Goal: Communication & Community: Answer question/provide support

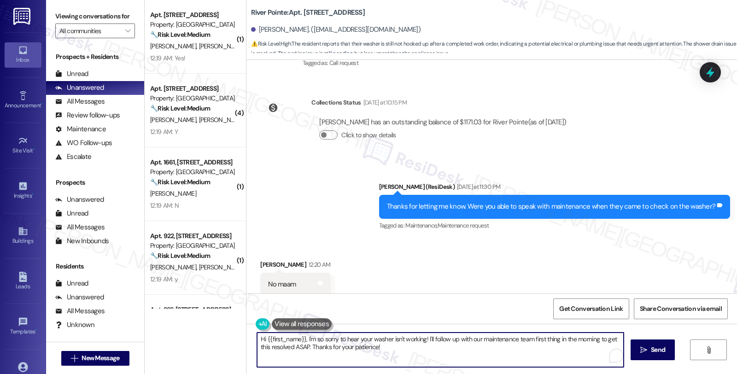
drag, startPoint x: 368, startPoint y: 343, endPoint x: 198, endPoint y: 312, distance: 172.7
click at [198, 312] on div "( 1 ) Apt. 251, 1600 River Pointe Dr Property: River Pointe 🔧 Risk Level: Mediu…" at bounding box center [441, 187] width 592 height 374
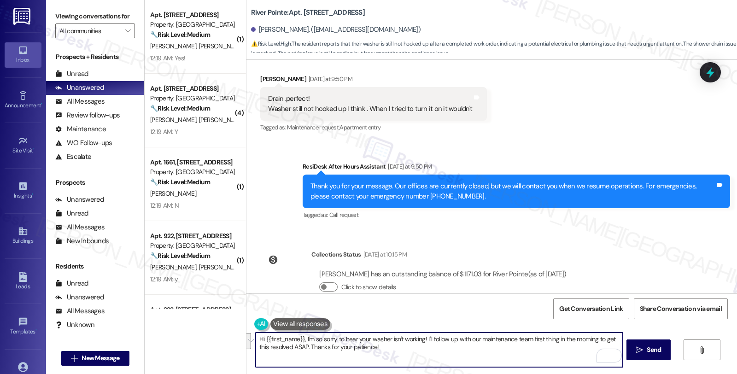
scroll to position [1207, 0]
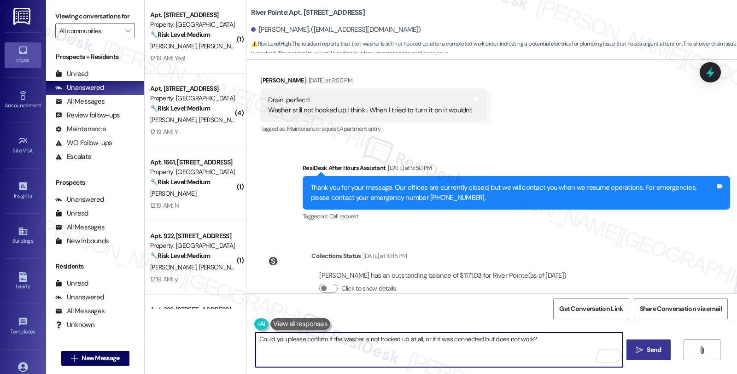
type textarea "Could you please confirm if the washer is not hooked up at all, or if it was co…"
click at [649, 351] on span "Send" at bounding box center [653, 350] width 14 height 10
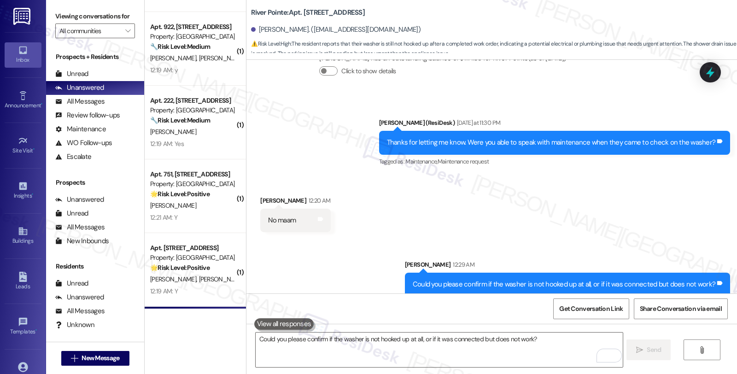
scroll to position [428, 0]
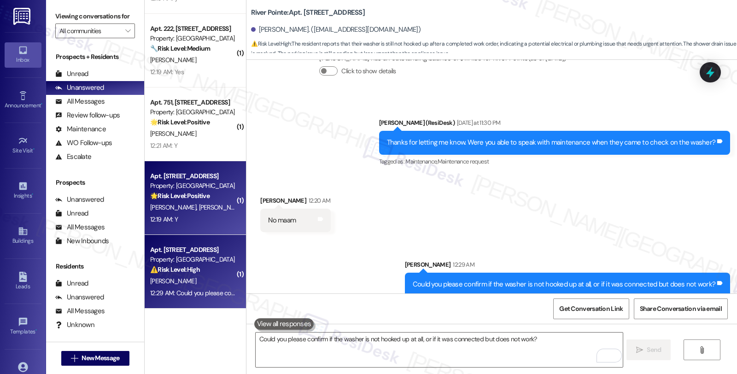
click at [195, 194] on strong "🌟 Risk Level: Positive" at bounding box center [179, 196] width 59 height 8
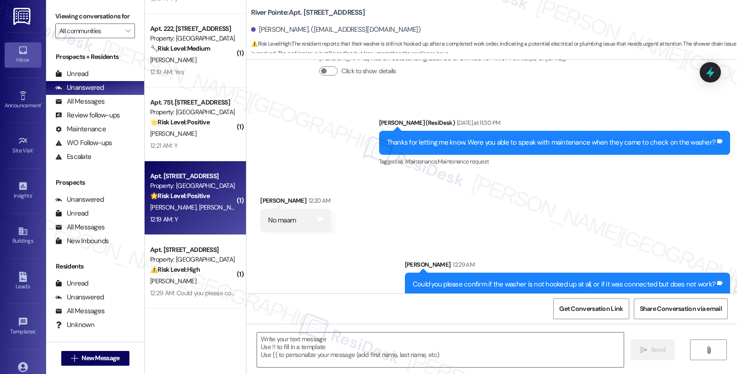
type textarea "Fetching suggested responses. Please feel free to read through the conversation…"
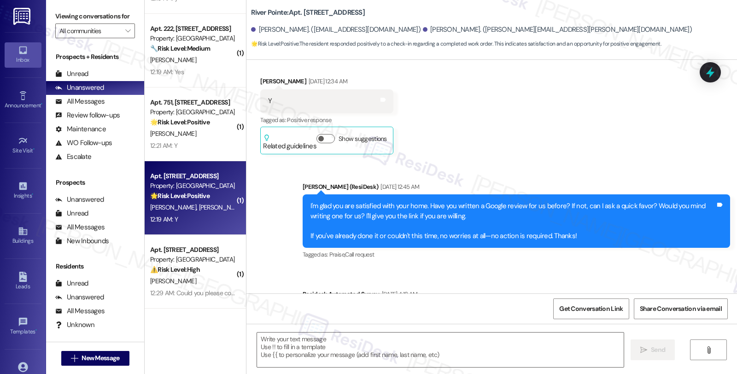
type textarea "Fetching suggested responses. Please feel free to read through the conversation…"
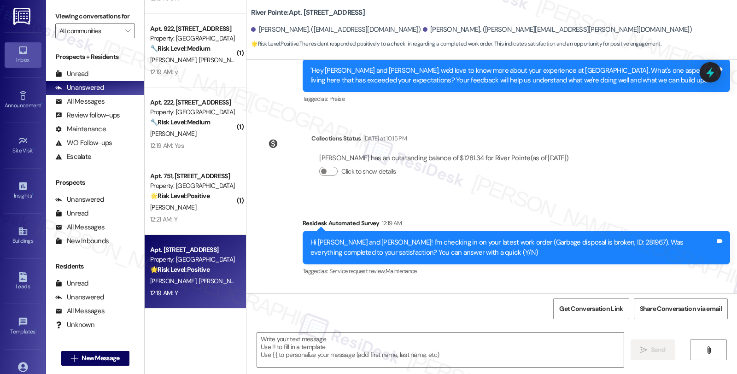
scroll to position [1418, 0]
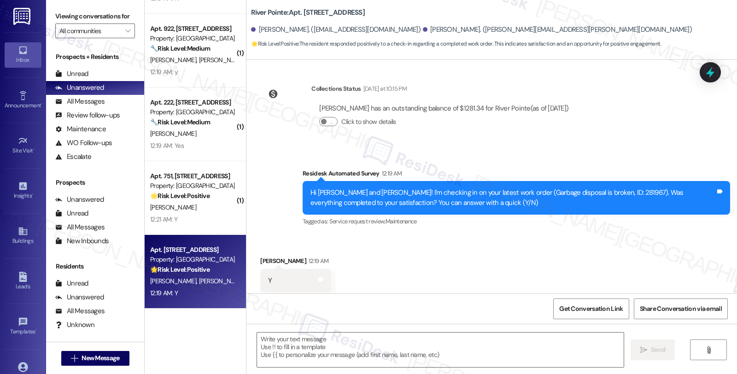
click at [541, 235] on div "Received via SMS Jalisa Dunlap 12:19 AM Y Tags and notes Tagged as: Positive re…" at bounding box center [491, 274] width 490 height 78
click at [474, 235] on div "Received via SMS Jalisa Dunlap 12:19 AM Y Tags and notes Tagged as: Positive re…" at bounding box center [491, 274] width 490 height 78
click at [370, 354] on textarea at bounding box center [440, 349] width 366 height 35
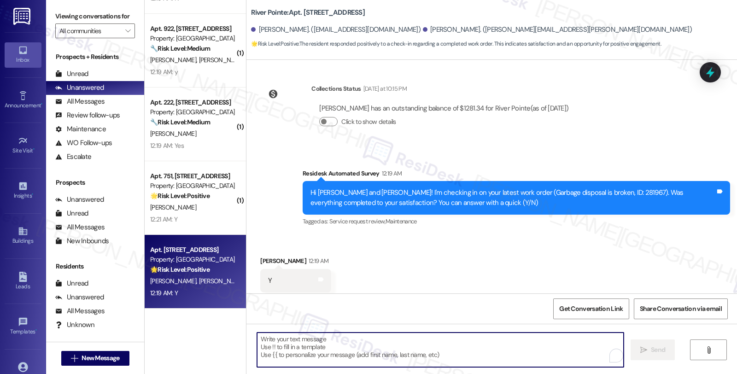
paste textarea "Hi, it’s great to hear from you and I’m glad your latest work order has been co…"
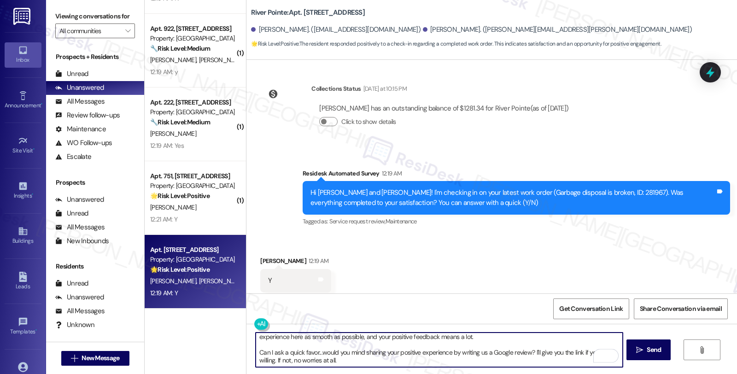
scroll to position [10, 0]
click at [261, 256] on div "Jalisa Dunlap 12:19 AM" at bounding box center [295, 262] width 71 height 13
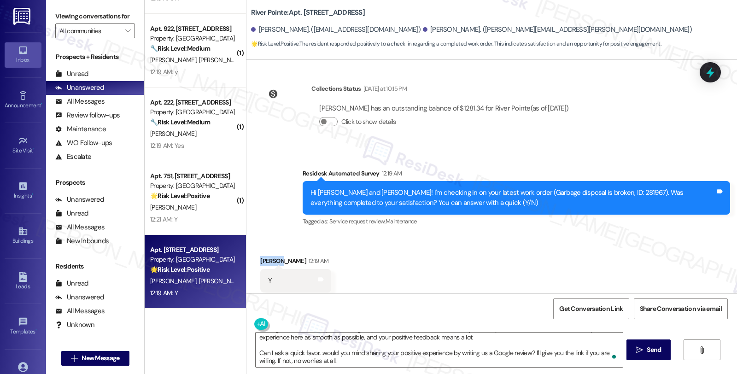
click at [261, 256] on div "Jalisa Dunlap 12:19 AM" at bounding box center [295, 262] width 71 height 13
copy div "Jalisa"
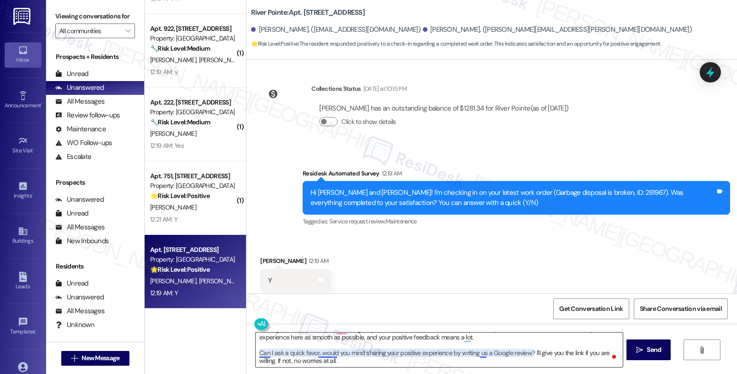
click at [324, 355] on textarea "Hi, it’s great to hear from you and I’m glad your latest work order has been co…" at bounding box center [438, 349] width 366 height 35
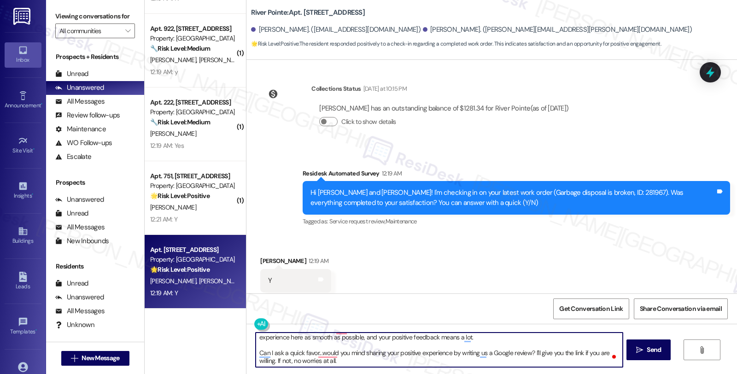
scroll to position [0, 0]
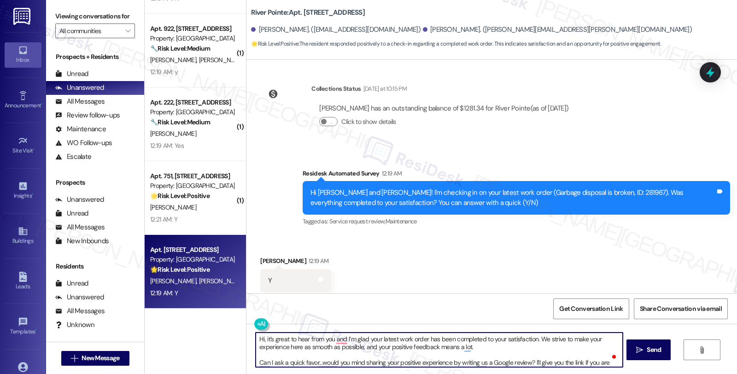
click at [259, 343] on textarea "Hi, it’s great to hear from you and I’m glad your latest work order has been co…" at bounding box center [438, 349] width 366 height 35
paste textarea "Jalisa"
type textarea "Hi Jalisa, it’s great to hear from you and I’m glad your latest work order has …"
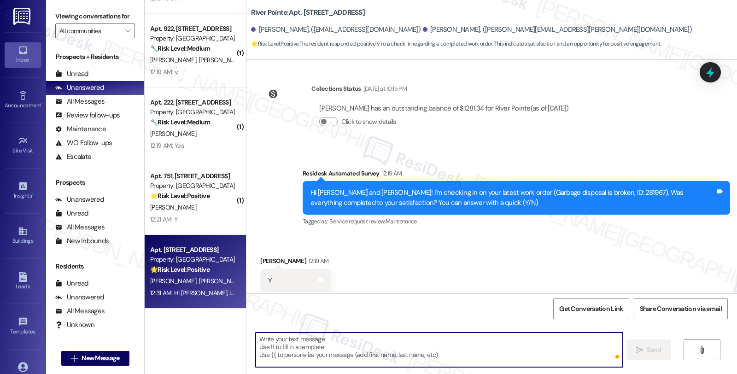
scroll to position [1521, 0]
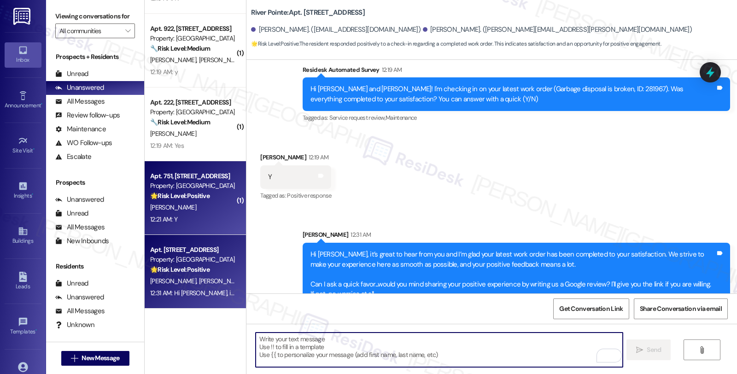
click at [198, 192] on strong "🌟 Risk Level: Positive" at bounding box center [179, 196] width 59 height 8
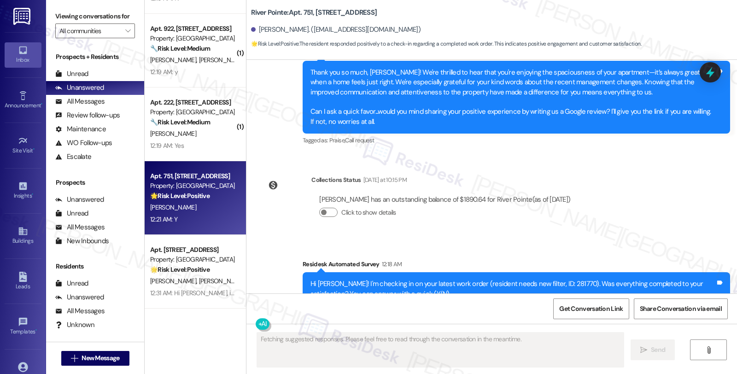
scroll to position [2590, 0]
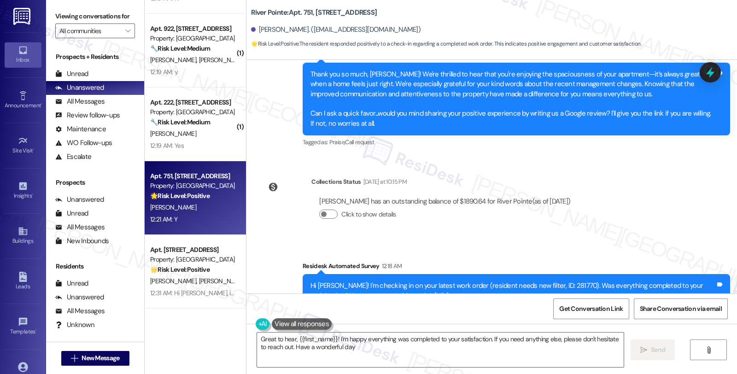
type textarea "Great to hear, {{first_name}}! I'm happy everything was completed to your satis…"
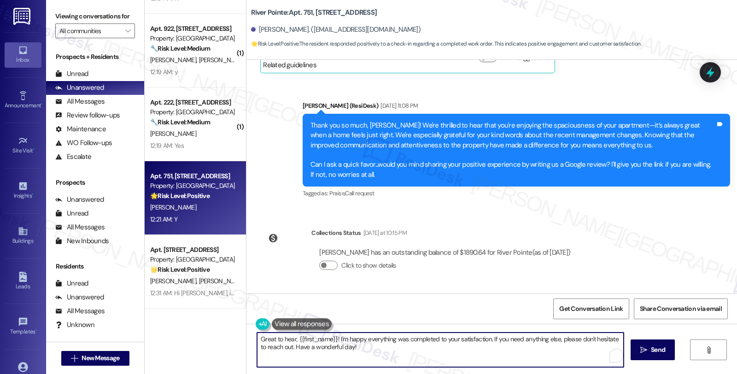
click at [466, 344] on textarea "Great to hear, {{first_name}}! I'm happy everything was completed to your satis…" at bounding box center [440, 349] width 366 height 35
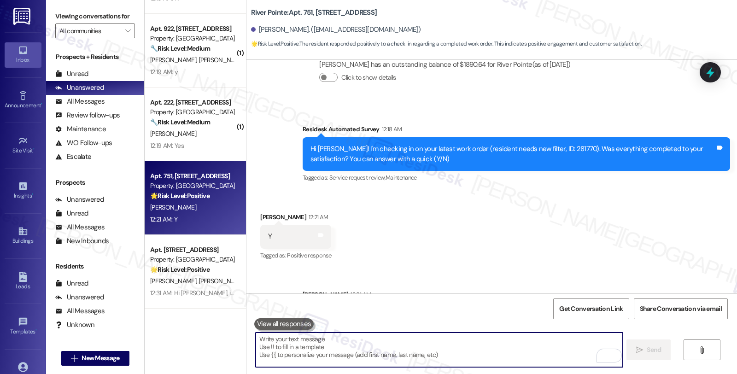
scroll to position [2767, 0]
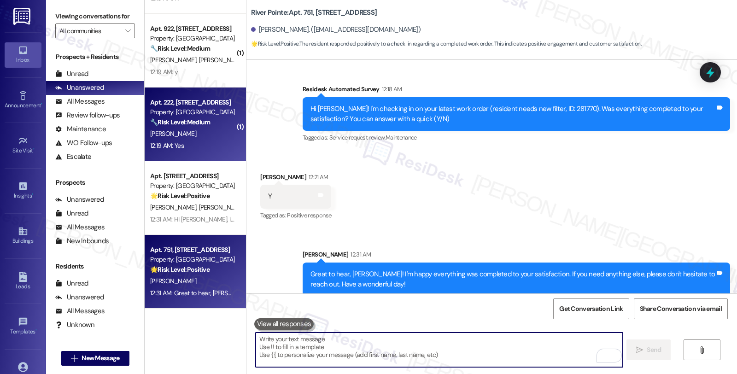
click at [195, 127] on div "🔧 Risk Level: Medium The resident is confirming the satisfactory completion of …" at bounding box center [192, 122] width 85 height 10
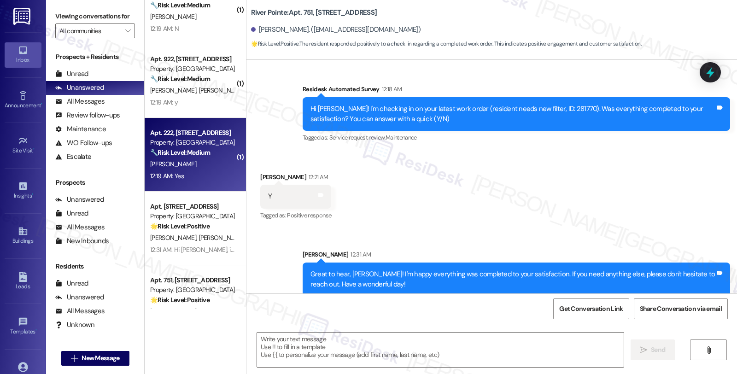
scroll to position [377, 0]
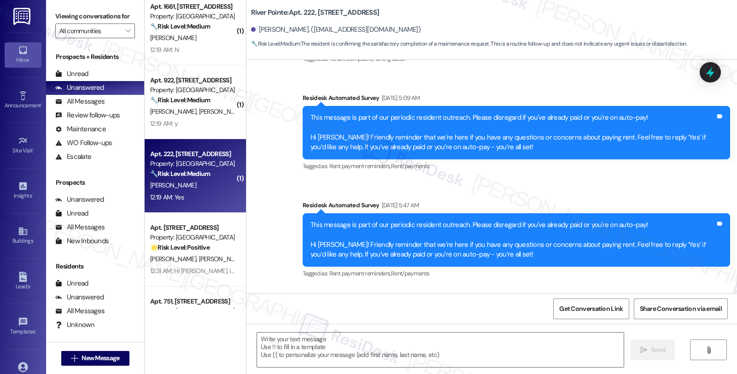
type textarea "Fetching suggested responses. Please feel free to read through the conversation…"
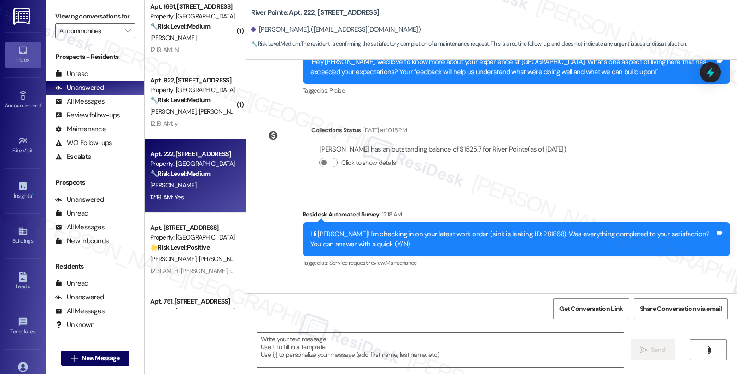
scroll to position [3028, 0]
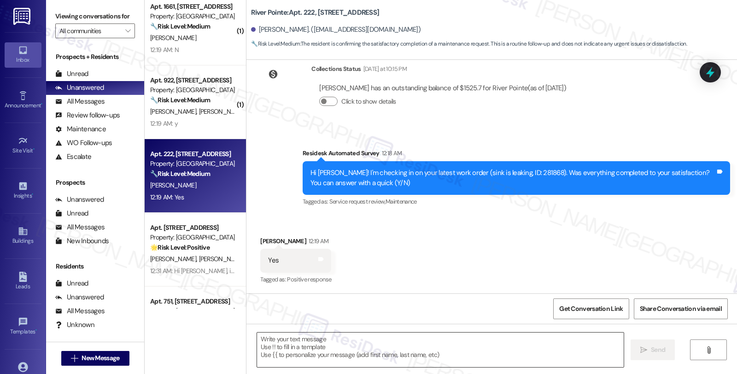
drag, startPoint x: 383, startPoint y: 348, endPoint x: 365, endPoint y: 349, distance: 18.4
click at [383, 348] on textarea at bounding box center [440, 349] width 366 height 35
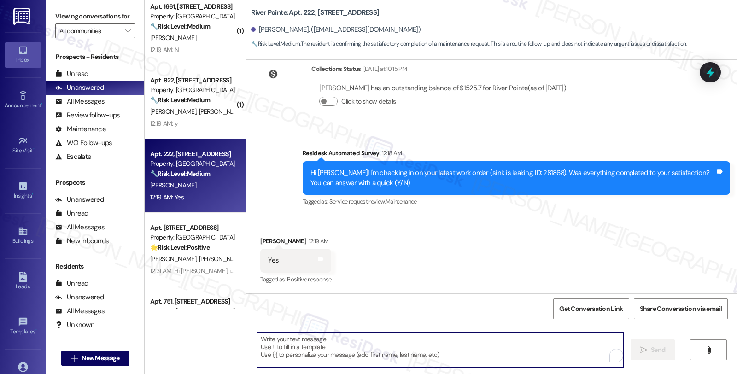
paste textarea "Hi, it’s great to hear from you and I’m glad your latest work order has been co…"
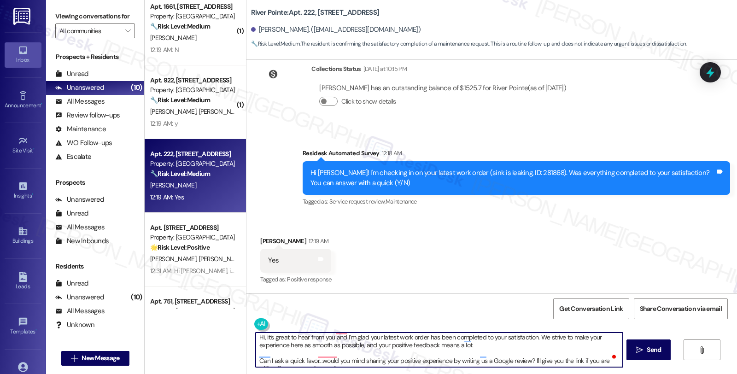
scroll to position [0, 0]
drag, startPoint x: 260, startPoint y: 337, endPoint x: 223, endPoint y: 337, distance: 37.3
click at [223, 337] on div "( 1 ) Apt. 251, 1600 River Pointe Dr Property: River Pointe 🔧 Risk Level: Mediu…" at bounding box center [441, 187] width 592 height 374
type textarea "It’s great to hear from you and I’m glad your latest work order has been comple…"
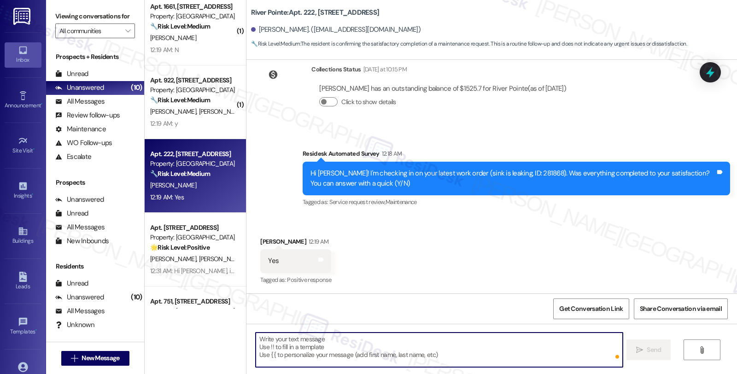
scroll to position [3131, 0]
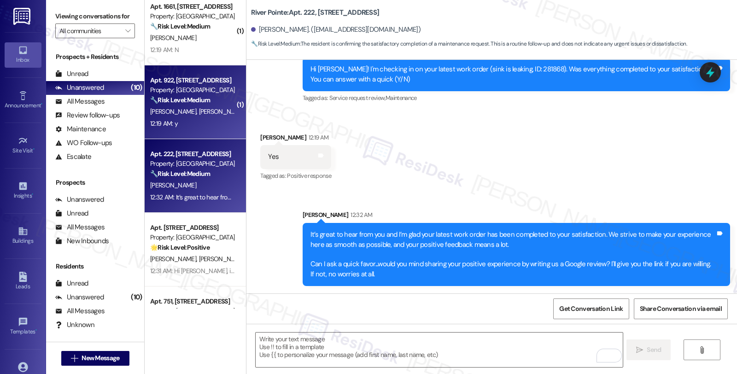
click at [201, 103] on strong "🔧 Risk Level: Medium" at bounding box center [180, 100] width 60 height 8
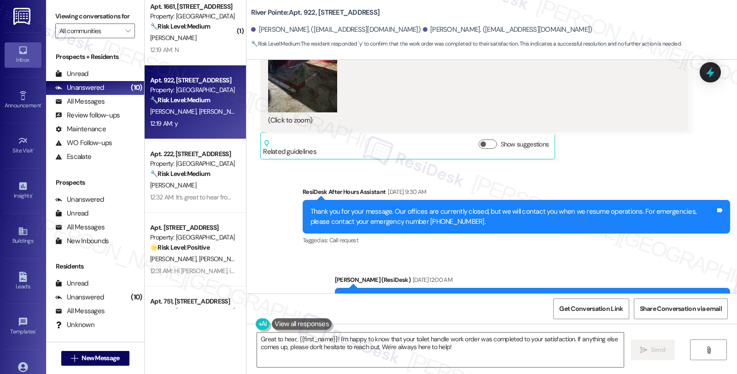
scroll to position [1521, 0]
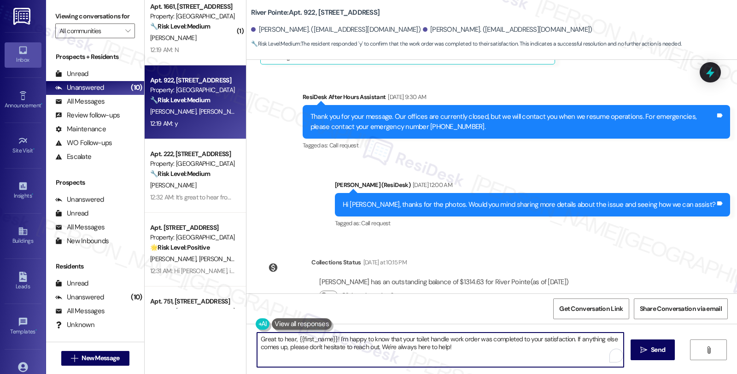
drag, startPoint x: 569, startPoint y: 337, endPoint x: 575, endPoint y: 347, distance: 11.8
click at [575, 347] on textarea "Great to hear, {{first_name}}! I'm happy to know that your toilet handle work o…" at bounding box center [440, 349] width 366 height 35
paste textarea "Hi, it’s great to hear from you and I’m glad your latest work order has been co…"
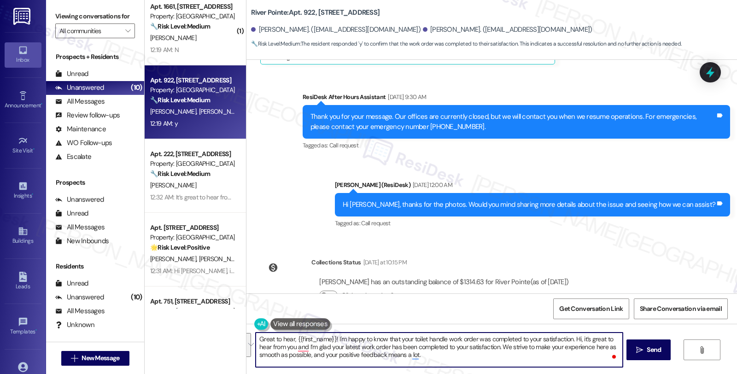
scroll to position [25, 0]
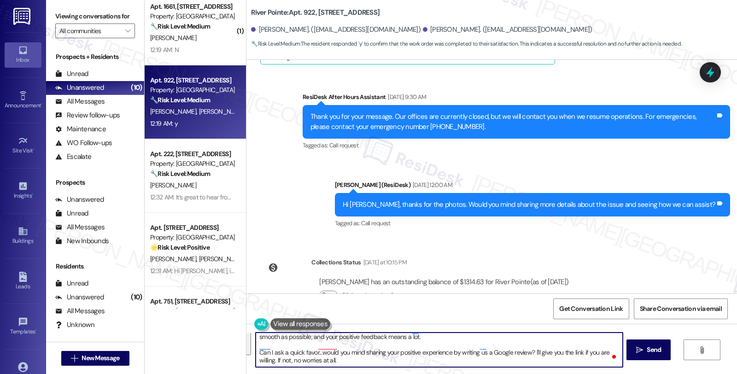
drag, startPoint x: 568, startPoint y: 337, endPoint x: 575, endPoint y: 358, distance: 22.1
click at [575, 358] on textarea "Great to hear, {{first_name}}! I'm happy to know that your toilet handle work o…" at bounding box center [438, 349] width 366 height 35
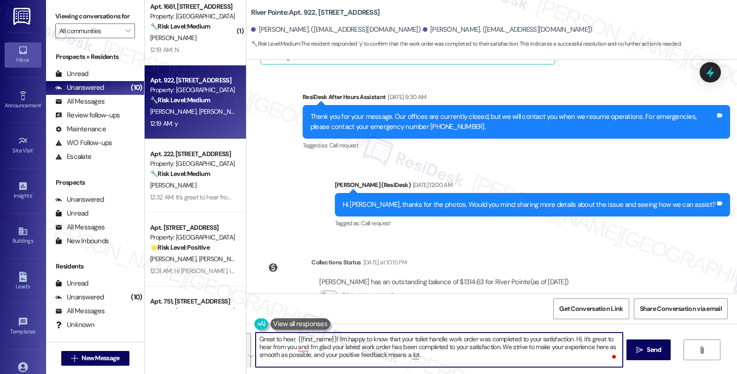
click at [528, 357] on textarea "Great to hear, {{first_name}}! I'm happy to know that your toilet handle work o…" at bounding box center [438, 349] width 366 height 35
click at [495, 346] on textarea "Great to hear, {{first_name}}! I'm happy to know that your toilet handle work o…" at bounding box center [438, 349] width 366 height 35
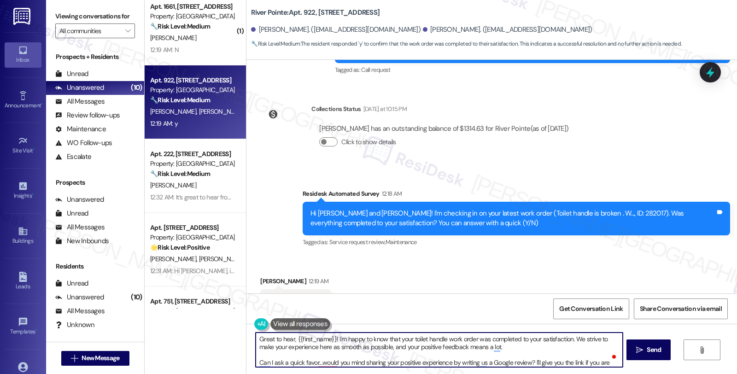
click at [265, 276] on div "Cayden Evans 12:19 AM" at bounding box center [295, 282] width 71 height 13
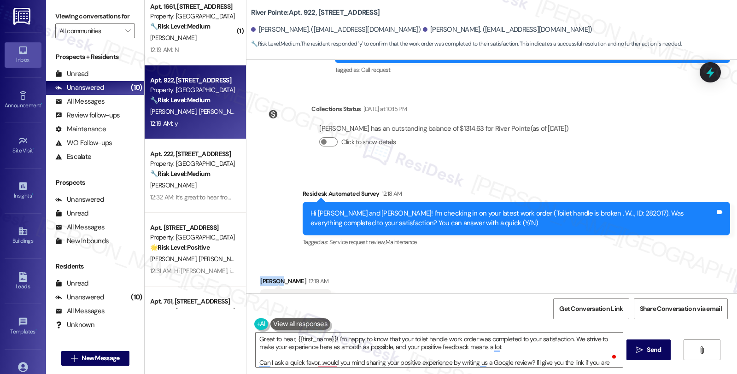
click at [265, 276] on div "Cayden Evans 12:19 AM" at bounding box center [295, 282] width 71 height 13
copy div "Cayden"
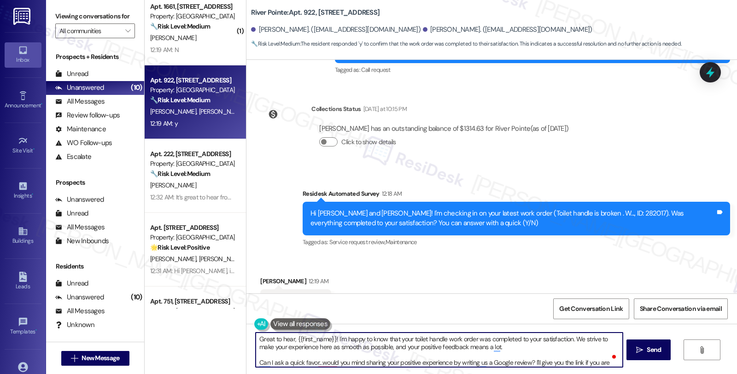
drag, startPoint x: 292, startPoint y: 341, endPoint x: 328, endPoint y: 337, distance: 36.6
click at [328, 337] on textarea "Great to hear, {{first_name}}! I'm happy to know that your toilet handle work o…" at bounding box center [438, 349] width 366 height 35
paste textarea "Cayden"
click at [293, 338] on textarea "Great to hear, {Cayden! I'm happy to know that your toilet handle work order wa…" at bounding box center [438, 349] width 366 height 35
type textarea "Great to hear, Cayden! I'm happy to know that your toilet handle work order was…"
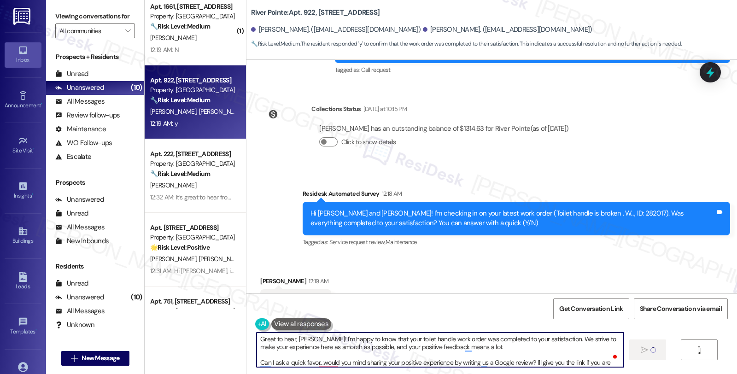
click at [456, 361] on textarea "Great to hear, Cayden! I'm happy to know that your toilet handle work order was…" at bounding box center [439, 349] width 366 height 35
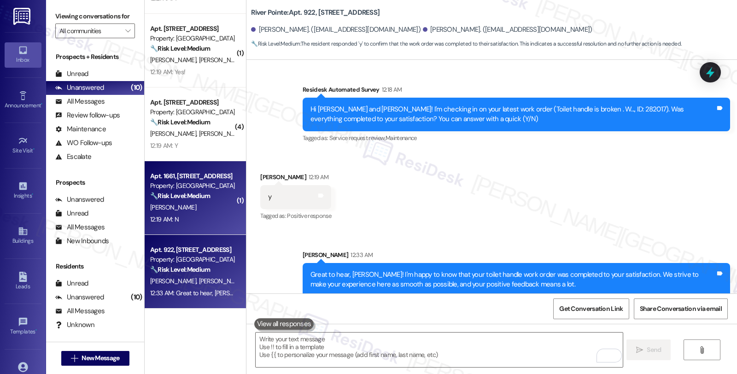
click at [179, 207] on div "[PERSON_NAME]" at bounding box center [192, 208] width 87 height 12
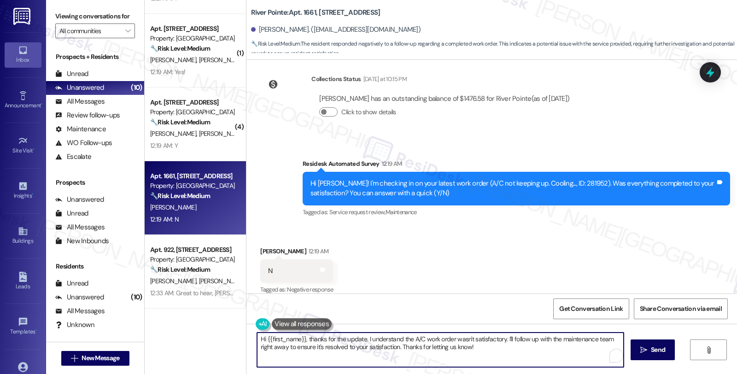
drag, startPoint x: 303, startPoint y: 337, endPoint x: 222, endPoint y: 337, distance: 81.0
click at [222, 337] on div "( 2 ) Apt. 521, 1600 River Pointe Dr Property: River Pointe 🔧 Risk Level: Mediu…" at bounding box center [441, 187] width 592 height 374
drag, startPoint x: 453, startPoint y: 339, endPoint x: 464, endPoint y: 352, distance: 17.0
click at [464, 352] on textarea "Thanks for the update. I understand the A/C work order wasn't satisfactory. I'l…" at bounding box center [438, 349] width 366 height 35
click at [478, 338] on textarea "Thanks for the update. I understand the A/C work order wasn't satisfactory. Cou…" at bounding box center [438, 349] width 366 height 35
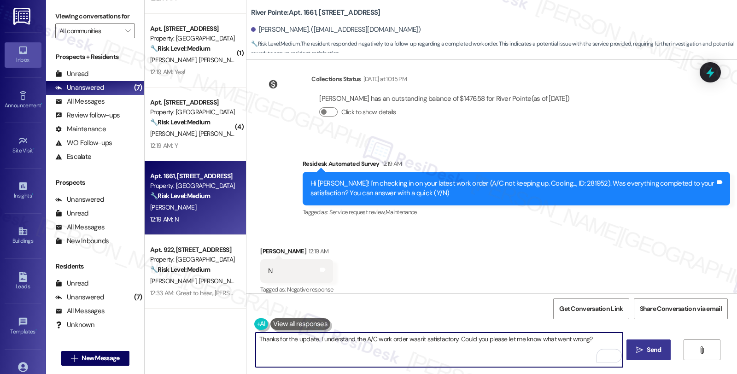
type textarea "Thanks for the update. I understand the A/C work order wasn't satisfactory. Cou…"
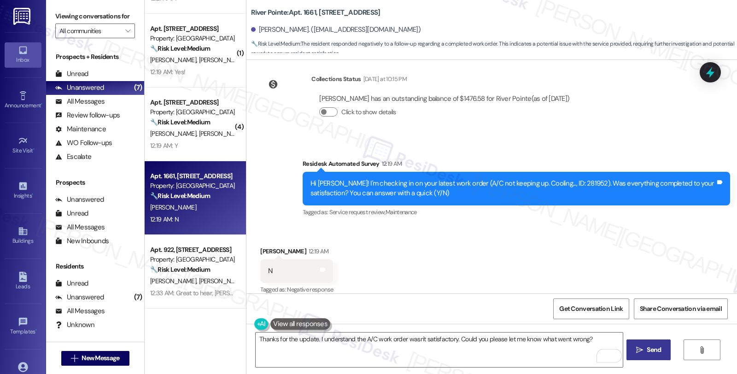
click at [642, 346] on span " Send" at bounding box center [648, 350] width 29 height 10
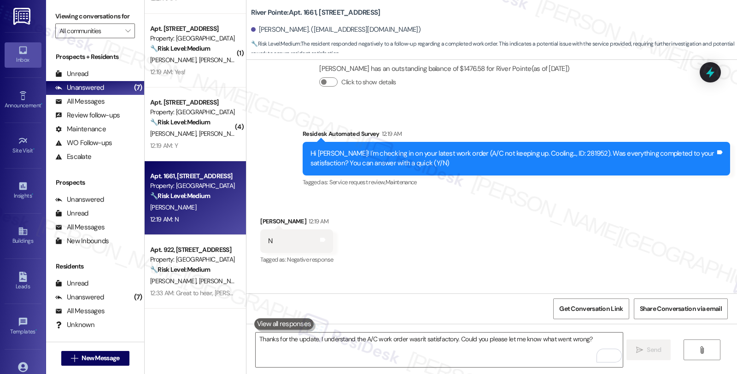
scroll to position [3129, 0]
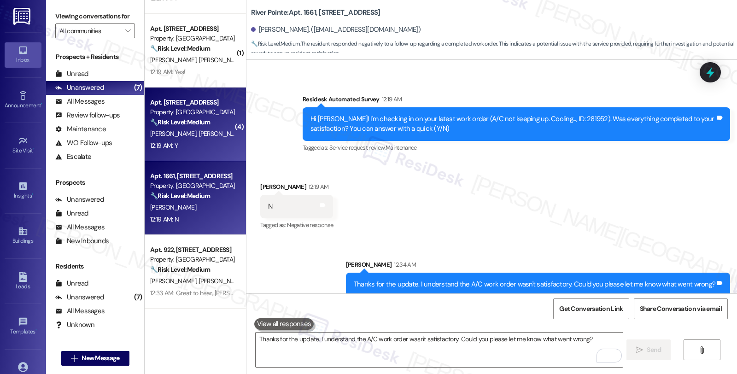
click at [177, 116] on div "Property: [GEOGRAPHIC_DATA]" at bounding box center [192, 112] width 85 height 10
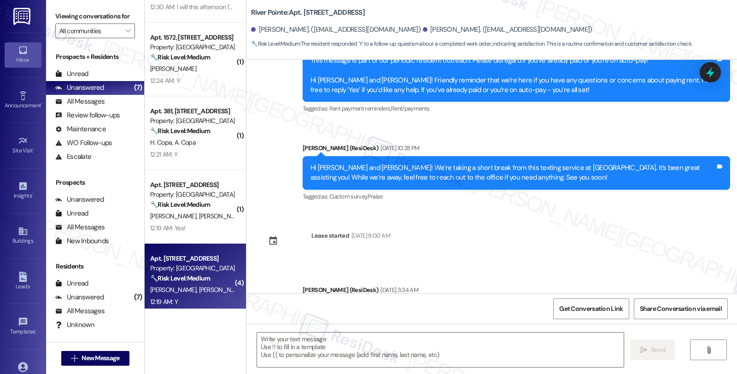
scroll to position [1863, 0]
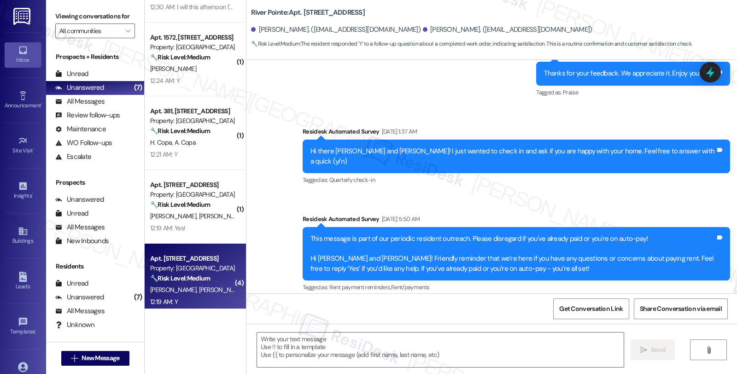
type textarea "Fetching suggested responses. Please feel free to read through the conversation…"
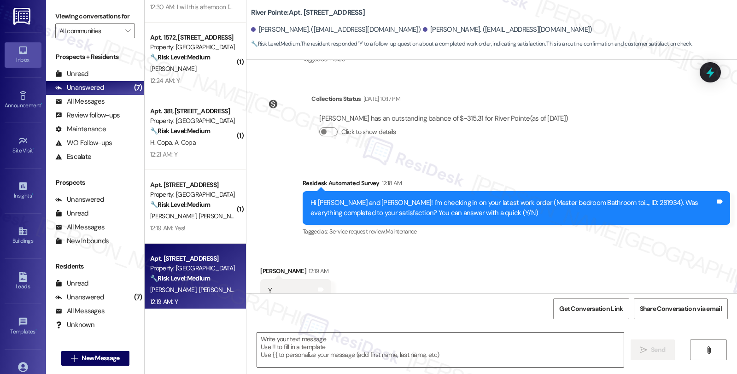
click at [303, 341] on textarea at bounding box center [440, 349] width 366 height 35
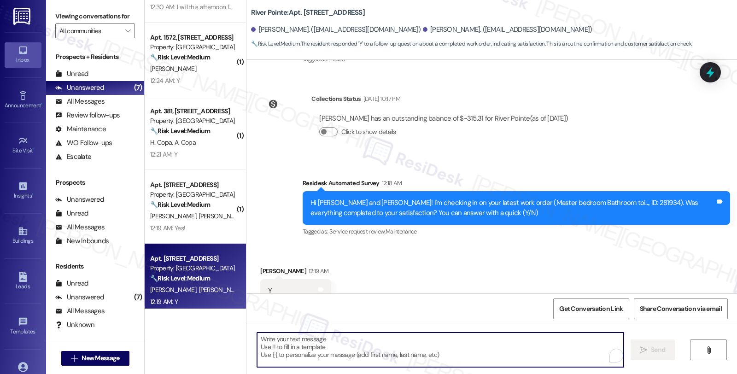
paste textarea "Hi, it’s great to hear from you and I’m glad your latest work order has been co…"
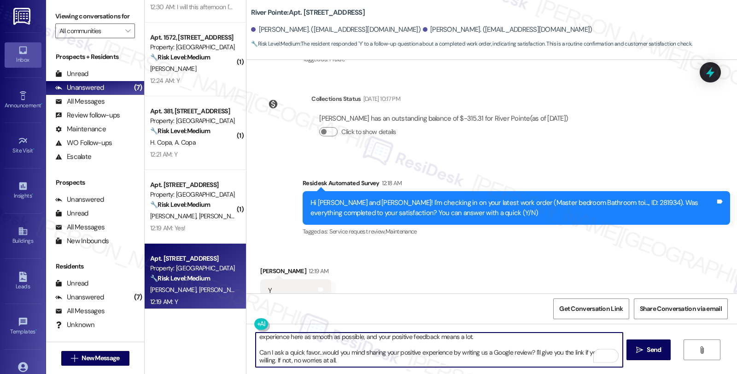
scroll to position [0, 0]
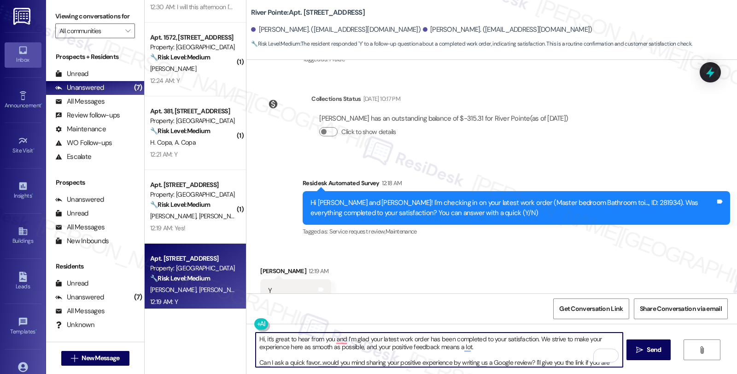
click at [259, 337] on textarea "Hi, it’s great to hear from you and I’m glad your latest work order has been co…" at bounding box center [438, 349] width 366 height 35
type textarea "Hey Renato, it’s great to hear from you and I’m glad your latest work order has…"
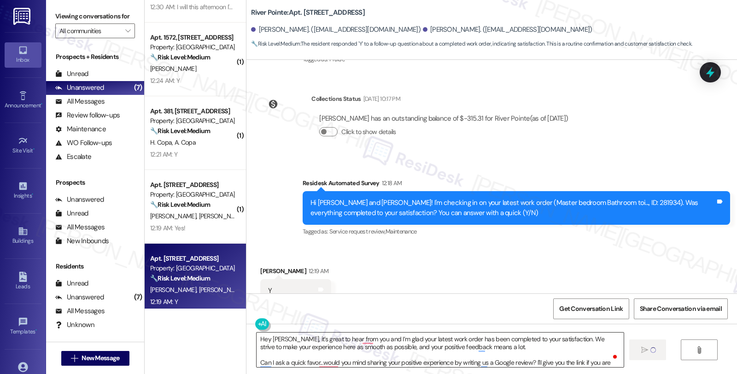
click at [447, 350] on textarea "Hey Renato, it’s great to hear from you and I’m glad your latest work order has…" at bounding box center [439, 349] width 366 height 35
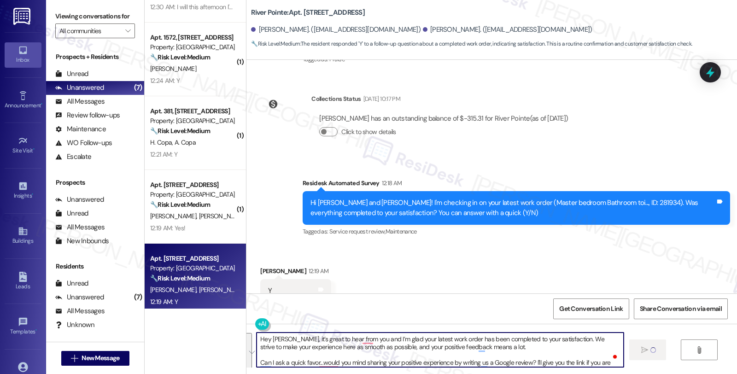
click at [449, 252] on div "Received via SMS Renato Dubois 12:19 AM Y Tags and notes Tagged as: Positive re…" at bounding box center [491, 284] width 490 height 78
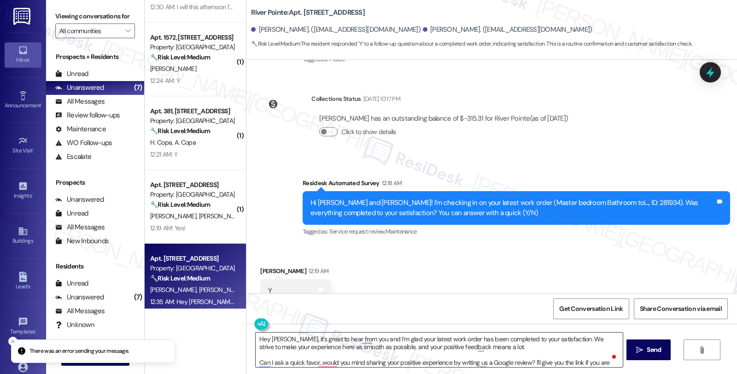
click at [445, 348] on textarea "Hey Renato, it’s great to hear from you and I’m glad your latest work order has…" at bounding box center [438, 349] width 366 height 35
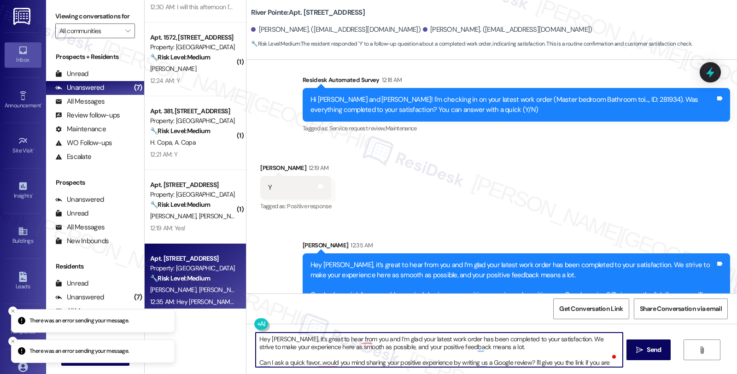
scroll to position [1967, 0]
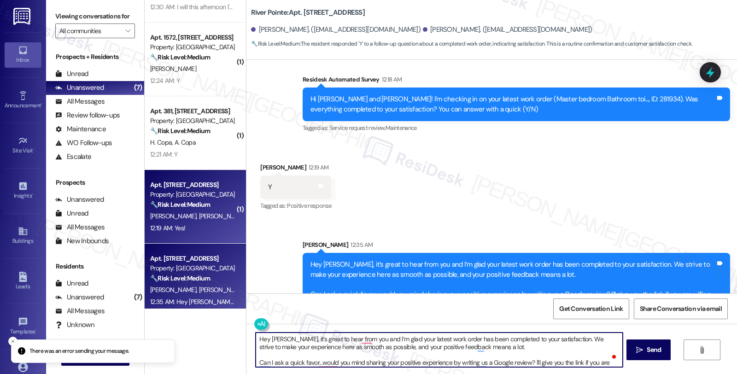
click at [203, 209] on div "🔧 Risk Level: Medium This is a follow-up on a completed work order to ensure re…" at bounding box center [192, 205] width 85 height 10
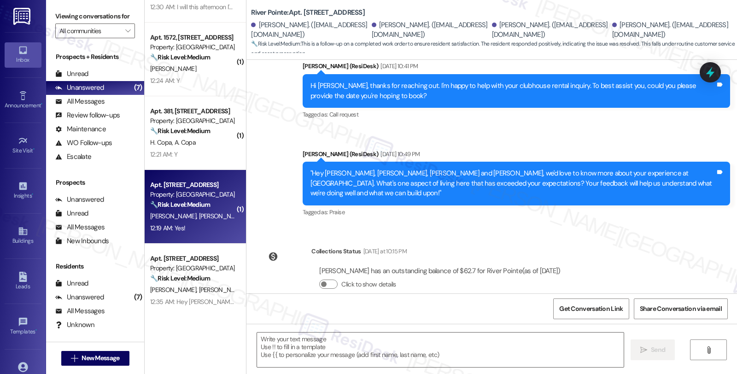
scroll to position [537, 0]
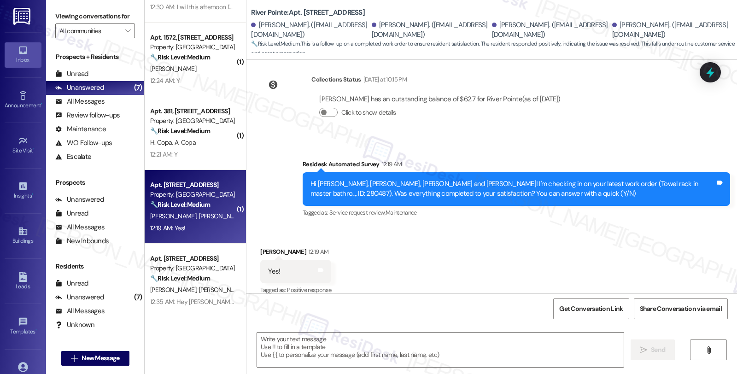
type textarea "Fetching suggested responses. Please feel free to read through the conversation…"
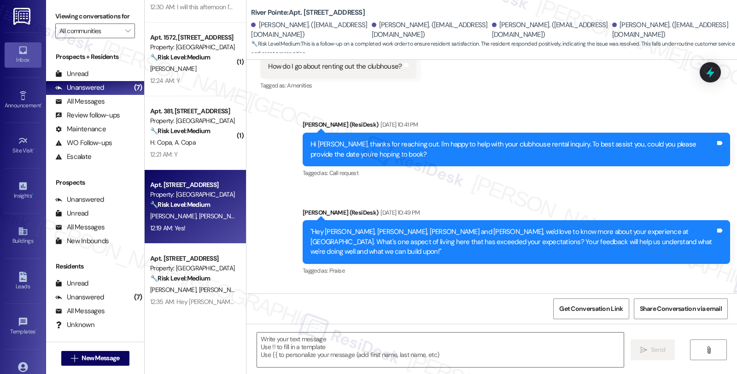
scroll to position [537, 0]
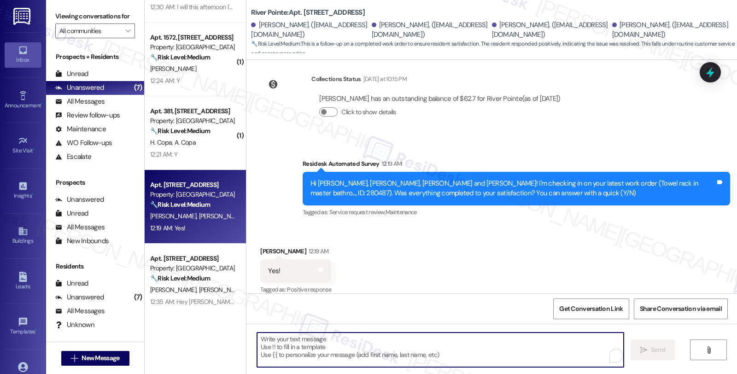
click at [324, 341] on textarea "To enrich screen reader interactions, please activate Accessibility in Grammarl…" at bounding box center [440, 349] width 366 height 35
paste textarea "Hey Renato, it’s great to hear from you and I’m glad your latest work order has…"
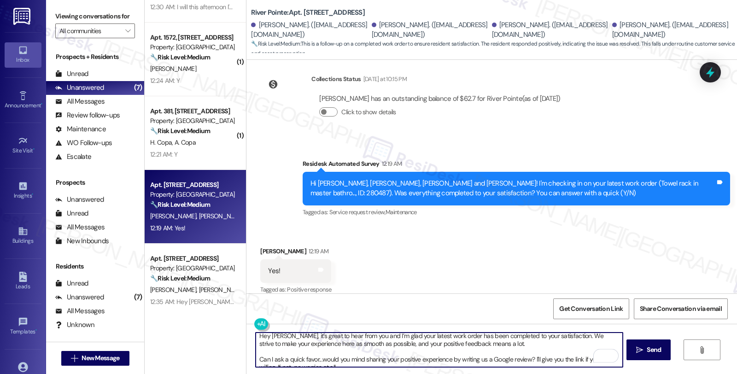
scroll to position [0, 0]
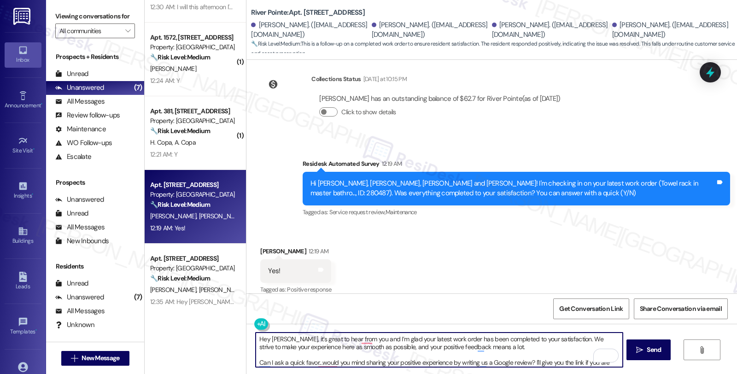
click at [263, 246] on div "Carlee Klevens 12:19 AM" at bounding box center [295, 252] width 71 height 13
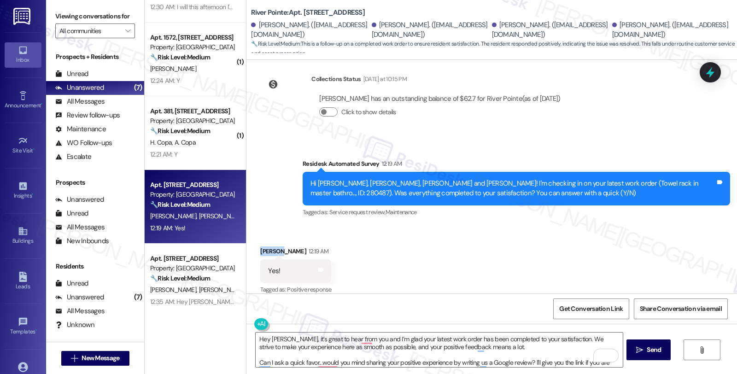
click at [263, 246] on div "Carlee Klevens 12:19 AM" at bounding box center [295, 252] width 71 height 13
copy div "Carlee"
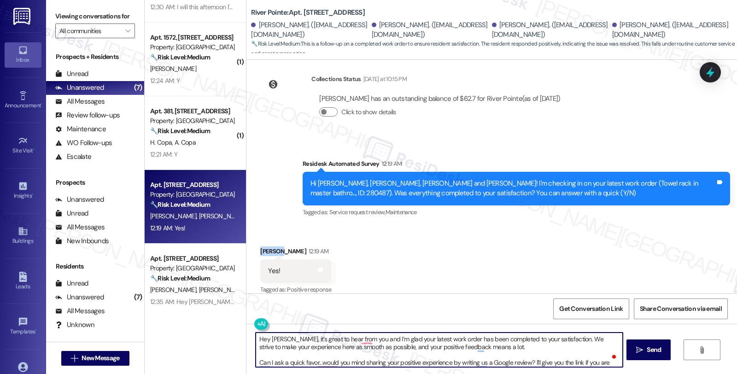
click at [279, 341] on textarea "Hey Renato, it’s great to hear from you and I’m glad your latest work order has…" at bounding box center [438, 349] width 366 height 35
paste textarea "Carlee"
click at [359, 348] on textarea "Hey Carlee, it’s great to hear from you and I’m glad your latest work order has…" at bounding box center [438, 349] width 366 height 35
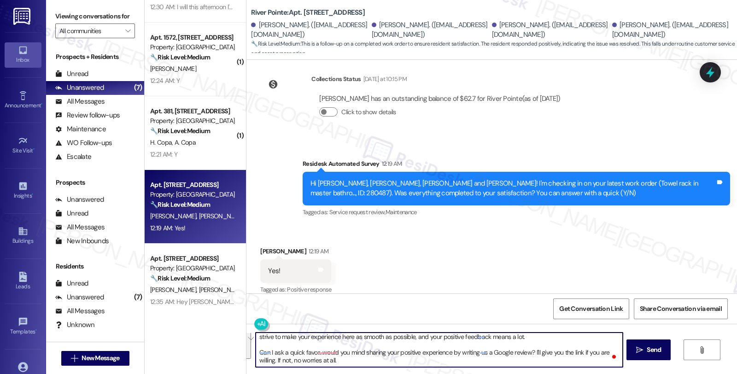
scroll to position [17, 0]
type textarea "Hey Carlee, it’s great to hear from you and I’m glad your latest work order has…"
click at [657, 348] on span "Send" at bounding box center [653, 350] width 14 height 10
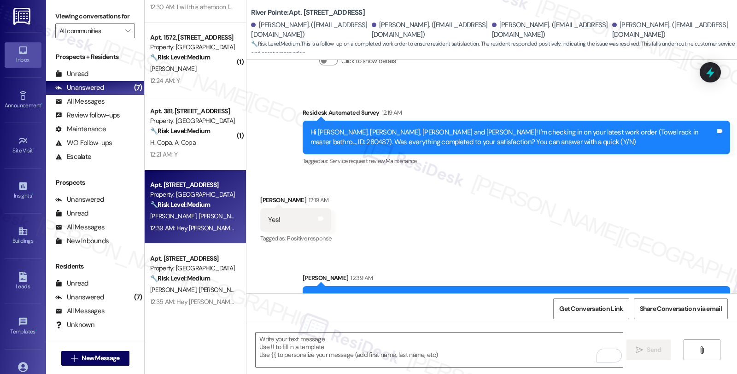
scroll to position [641, 0]
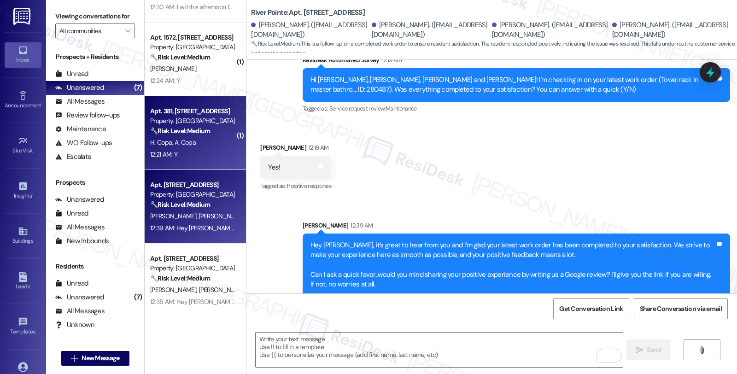
click at [207, 137] on div "H. Copa A. Copa" at bounding box center [192, 143] width 87 height 12
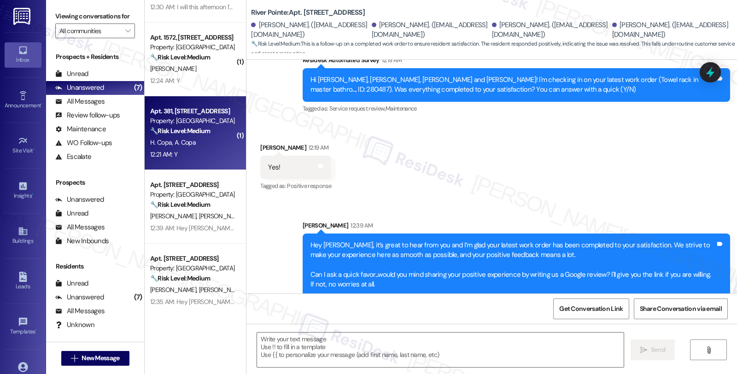
type textarea "Fetching suggested responses. Please feel free to read through the conversation…"
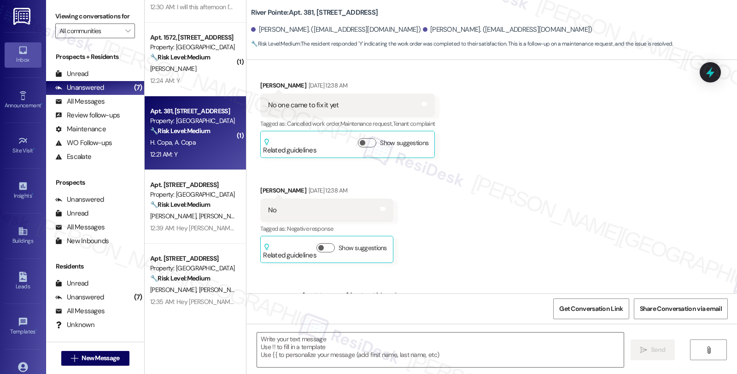
type textarea "Fetching suggested responses. Please feel free to read through the conversation…"
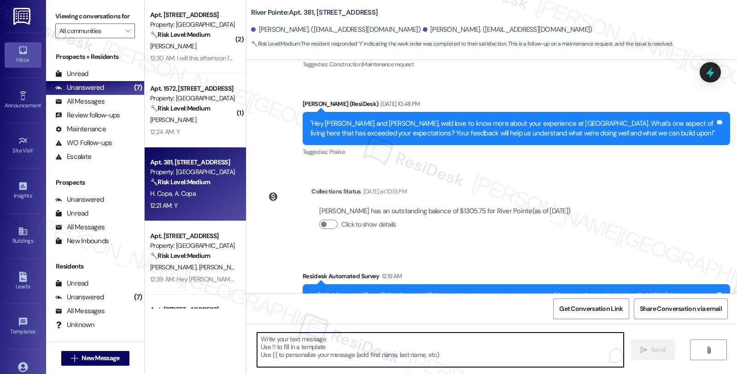
click at [328, 351] on textarea "To enrich screen reader interactions, please activate Accessibility in Grammarl…" at bounding box center [440, 349] width 366 height 35
paste textarea "Hey Carlee, it’s great to hear from you and I’m glad your latest work order has…"
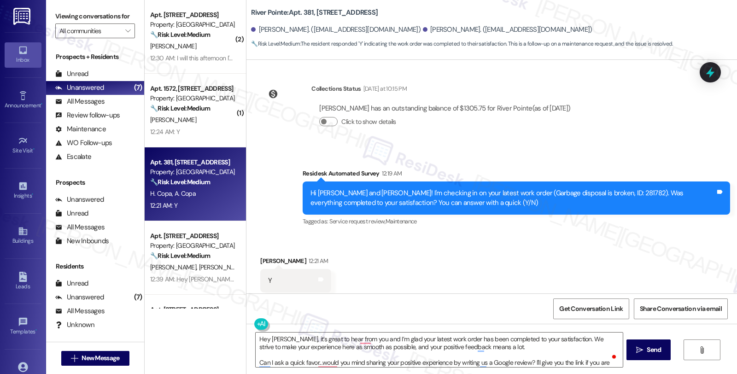
click at [260, 256] on div "Alicia Copa 12:21 AM" at bounding box center [295, 262] width 71 height 13
copy div "Alicia"
click at [273, 337] on textarea "Hey Carlee, it’s great to hear from you and I’m glad your latest work order has…" at bounding box center [438, 349] width 366 height 35
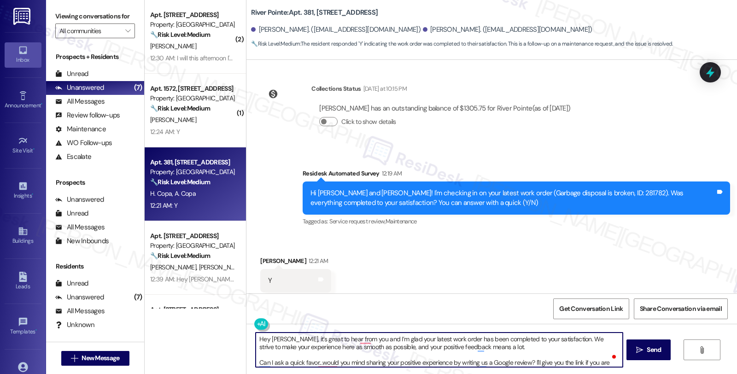
click at [273, 337] on textarea "Hey Carlee, it’s great to hear from you and I’m glad your latest work order has…" at bounding box center [438, 349] width 366 height 35
paste textarea "Alicia"
type textarea "Hey Alicia, it’s great to hear from you and I’m glad your latest work order has…"
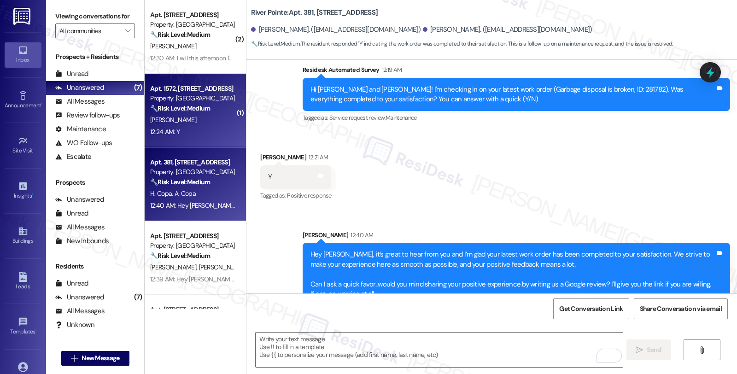
click at [176, 120] on div "A. Doby" at bounding box center [192, 120] width 87 height 12
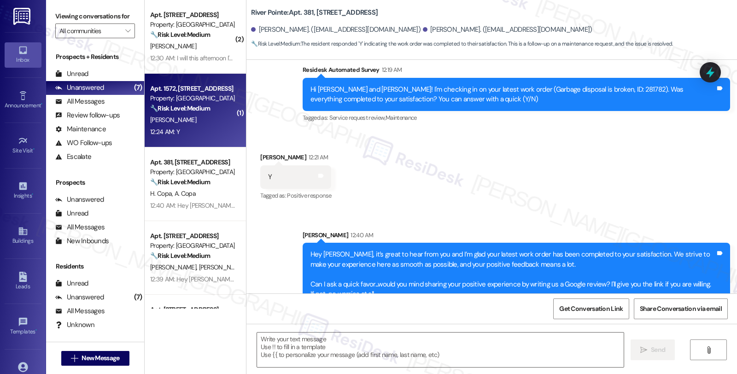
type textarea "Fetching suggested responses. Please feel free to read through the conversation…"
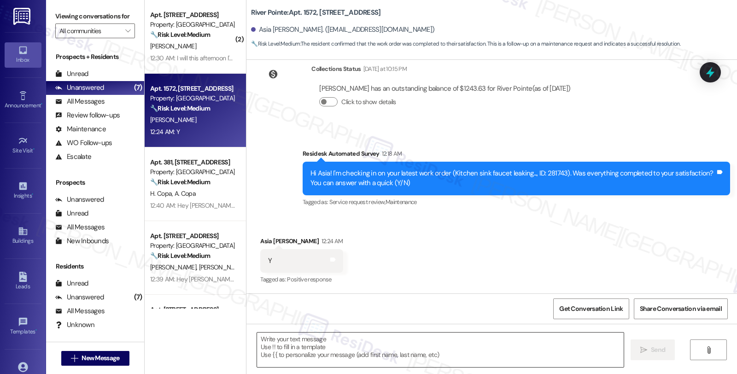
click at [365, 353] on textarea at bounding box center [440, 349] width 366 height 35
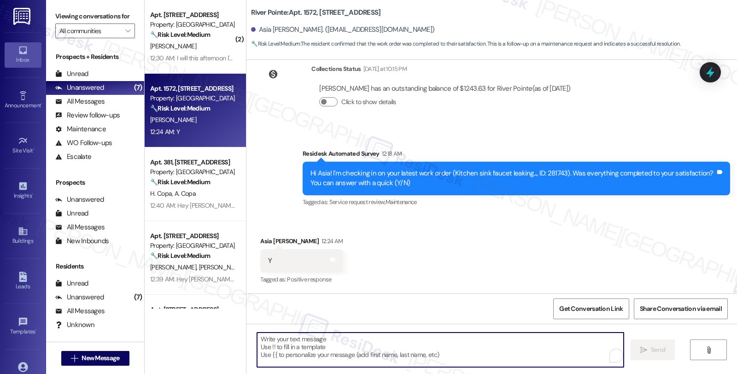
paste textarea "Alicia"
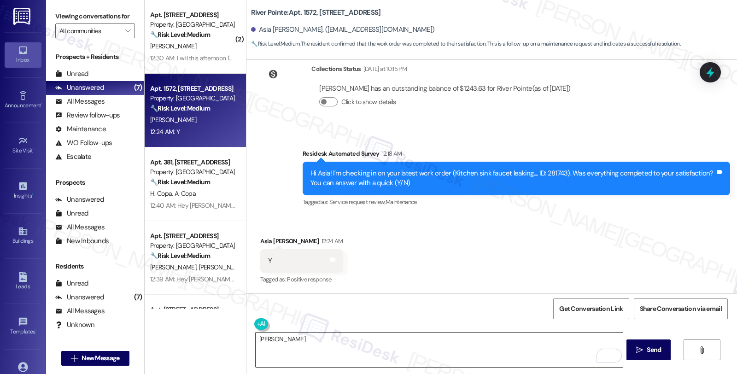
click at [395, 350] on textarea "Alicia" at bounding box center [438, 349] width 366 height 35
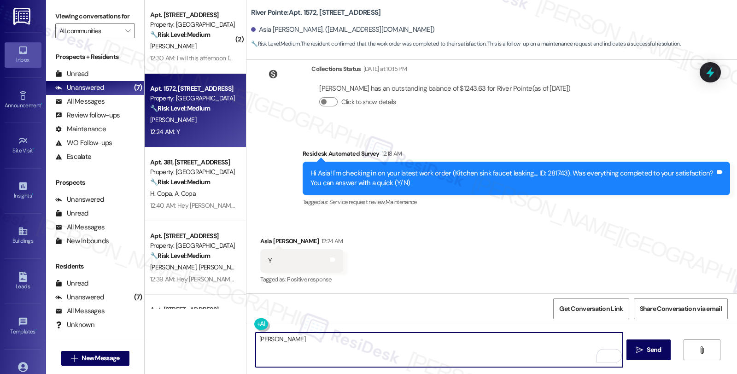
paste textarea "Hi, it’s great to hear from you and I’m glad your latest work order has been co…"
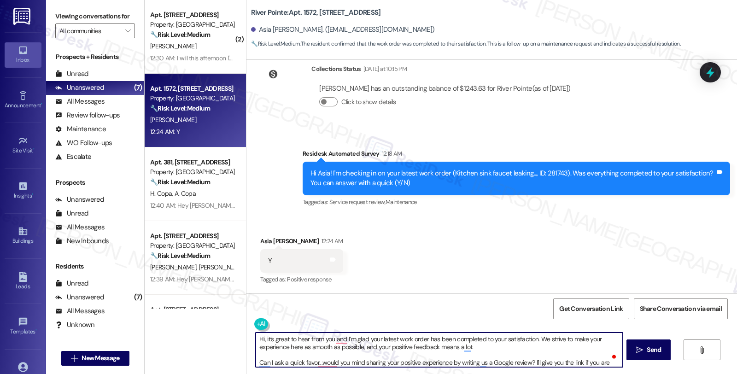
drag, startPoint x: 260, startPoint y: 337, endPoint x: 227, endPoint y: 337, distance: 32.7
click at [227, 337] on div "( 2 ) Apt. 521, 1600 River Pointe Dr Property: River Pointe 🔧 Risk Level: Mediu…" at bounding box center [441, 187] width 592 height 374
type textarea "It’s great to hear from you and I’m glad your latest work order has been comple…"
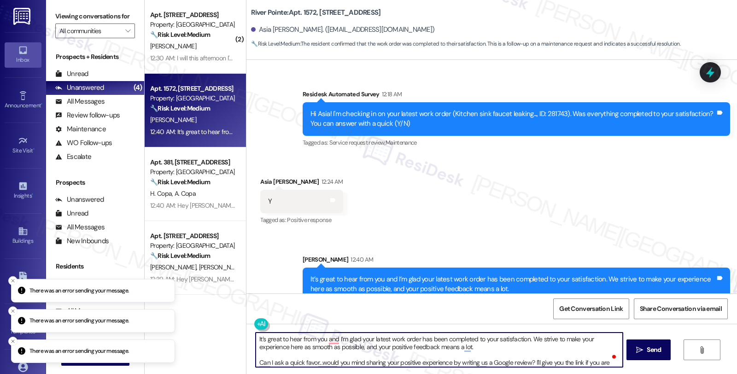
scroll to position [1301, 0]
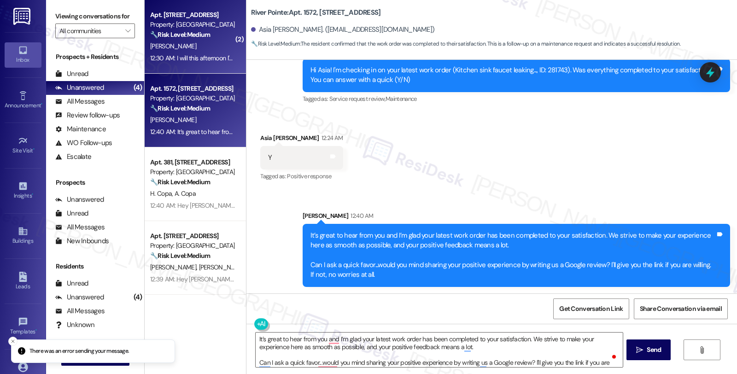
click at [198, 57] on div "12:30 AM: I will this afternoon I'm currently at work 12:30 AM: I will this aft…" at bounding box center [215, 58] width 131 height 8
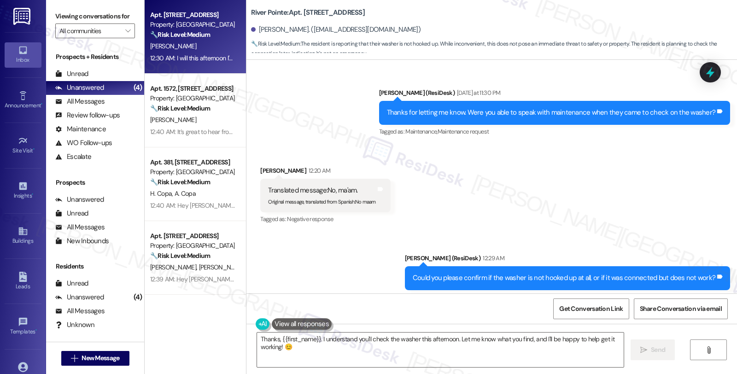
scroll to position [1539, 0]
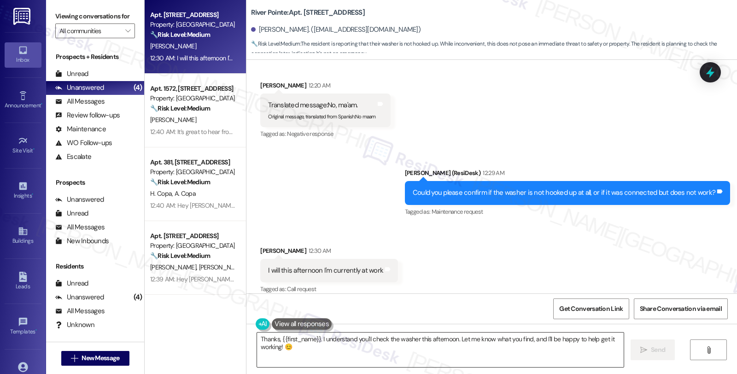
click at [257, 340] on textarea "Thanks, {{first_name}}. I understand you'll check the washer this afternoon. Le…" at bounding box center [440, 349] width 366 height 35
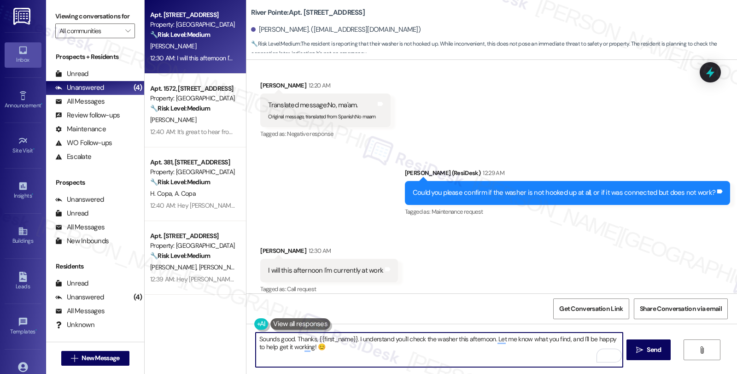
click at [351, 341] on textarea "Sounds good. Thanks, {{first_name}}. I understand you'll check the washer this …" at bounding box center [438, 349] width 366 height 35
type textarea "Sounds good. I understand you'll check the washer this afternoon. Let me know w…"
click at [510, 338] on textarea "Sounds good. I understand you'll check the washer this afternoon. Let me know w…" at bounding box center [438, 349] width 366 height 35
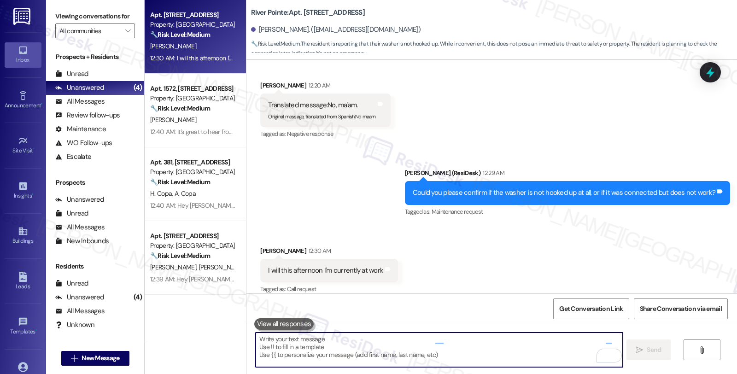
scroll to position [1538, 0]
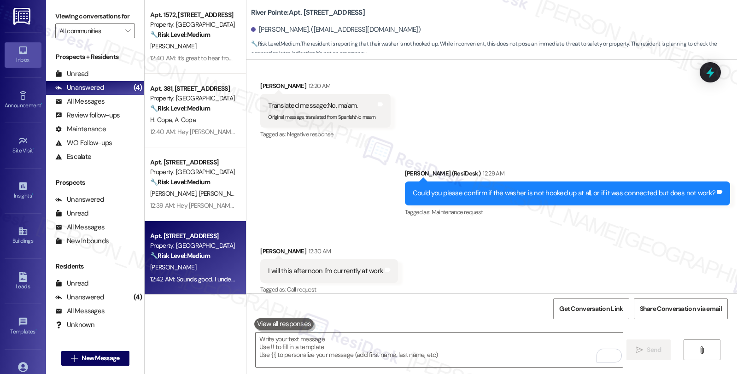
click at [696, 233] on div "Received via SMS Victoria Lopez 12:30 AM I will this afternoon I'm currently at…" at bounding box center [491, 265] width 490 height 78
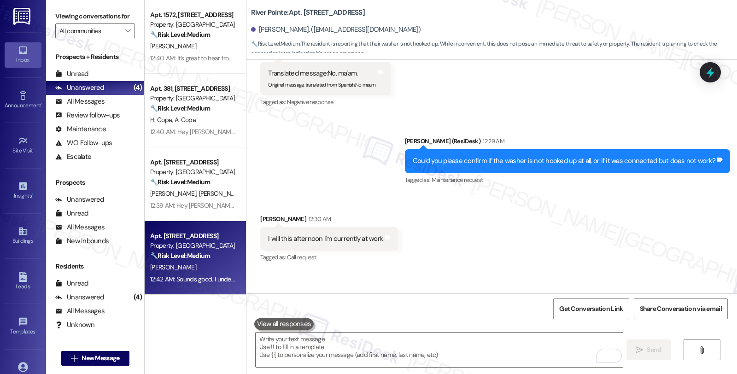
scroll to position [1603, 0]
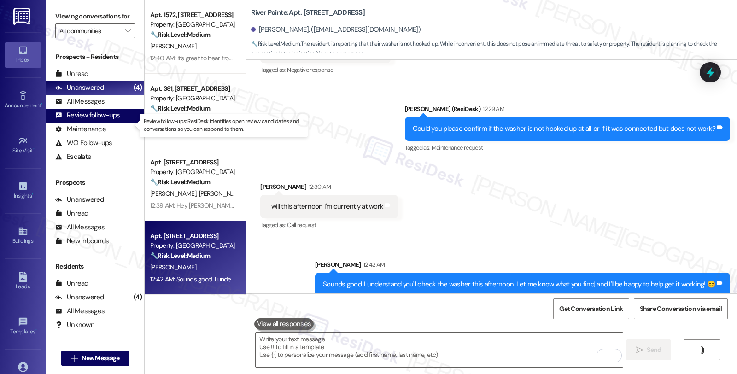
click at [100, 119] on div "Review follow-ups (undefined)" at bounding box center [95, 116] width 98 height 14
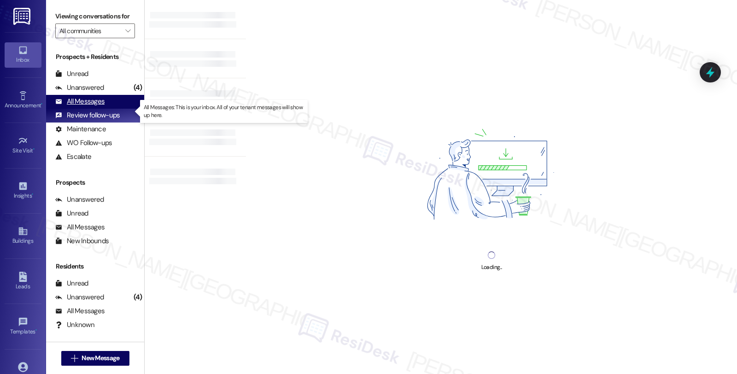
click at [99, 106] on div "All Messages" at bounding box center [79, 102] width 49 height 10
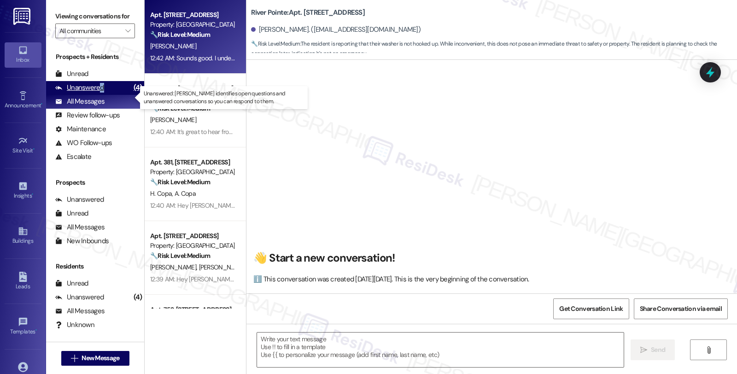
drag, startPoint x: 100, startPoint y: 100, endPoint x: 110, endPoint y: 104, distance: 11.2
click at [100, 93] on div "Unanswered" at bounding box center [79, 88] width 49 height 10
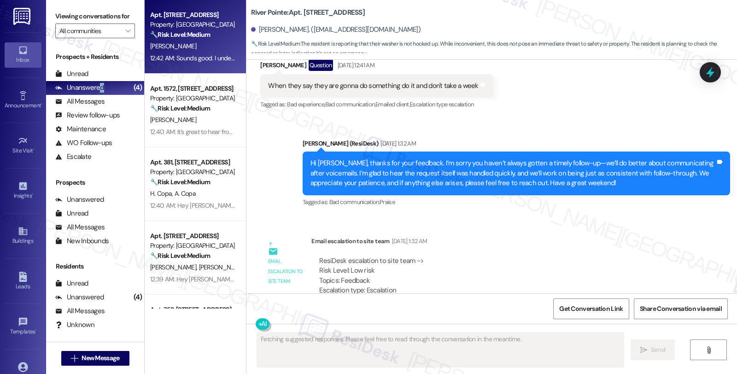
type textarea "Fetching suggested responses. Please feel free to read through the conversation…"
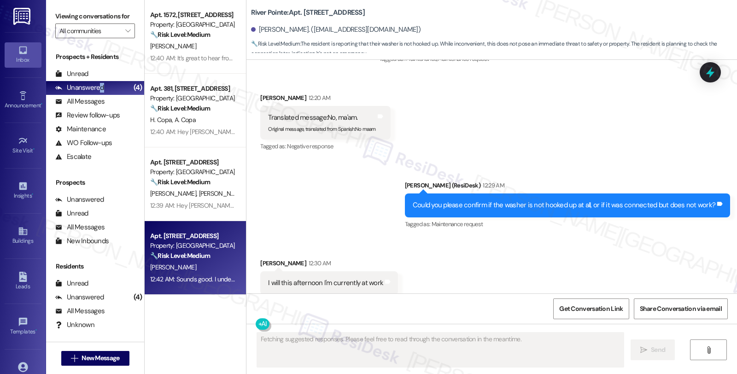
scroll to position [1538, 0]
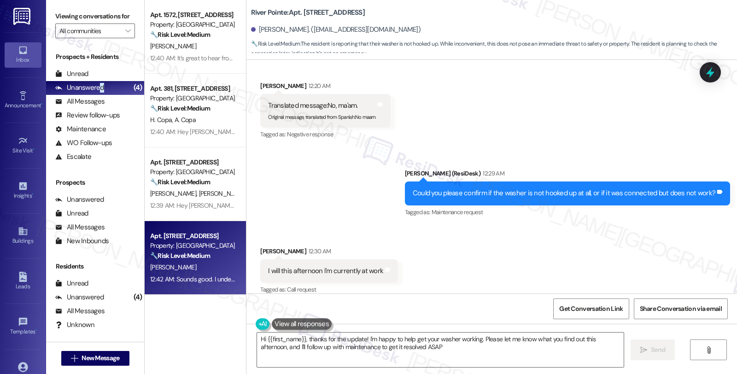
type textarea "Hi {{first_name}}, thanks for the update! I'm happy to help get your washer wor…"
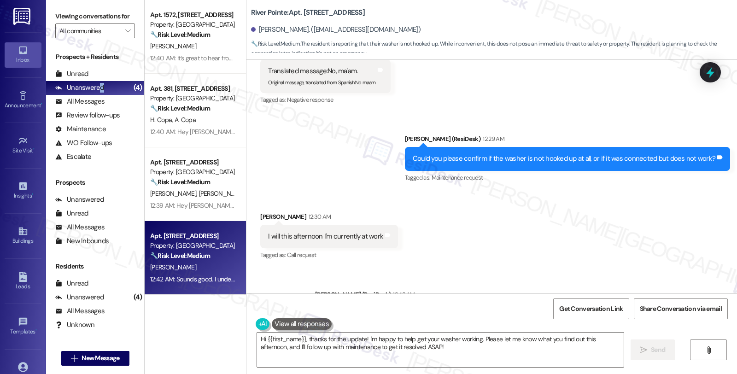
scroll to position [1616, 0]
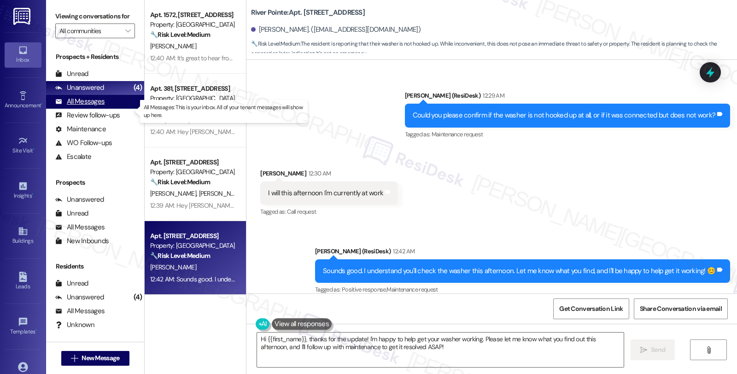
click at [94, 106] on div "All Messages" at bounding box center [79, 102] width 49 height 10
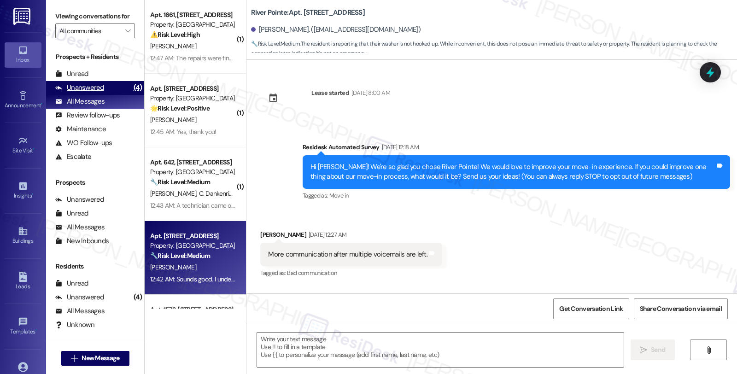
click at [95, 93] on div "Unanswered" at bounding box center [79, 88] width 49 height 10
type textarea "Fetching suggested responses. Please feel free to read through the conversation…"
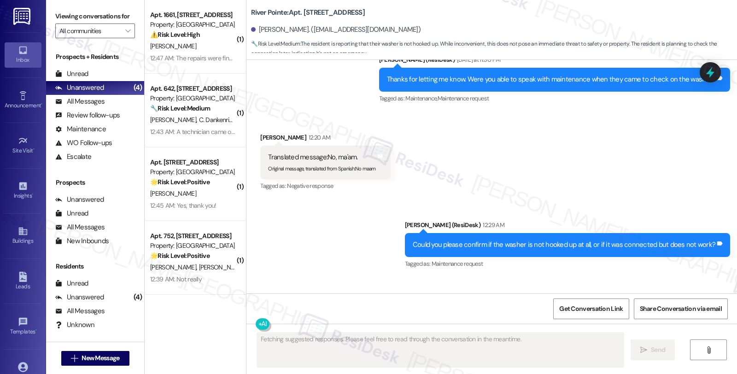
scroll to position [1538, 0]
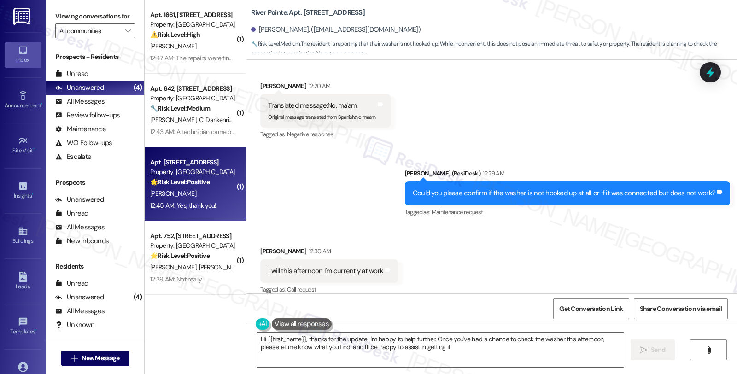
type textarea "Hi {{first_name}}, thanks for the update! I'm happy to help further. Once you'v…"
click at [222, 191] on div "[PERSON_NAME]" at bounding box center [192, 194] width 87 height 12
type textarea "Fetching suggested responses. Please feel free to read through the conversation…"
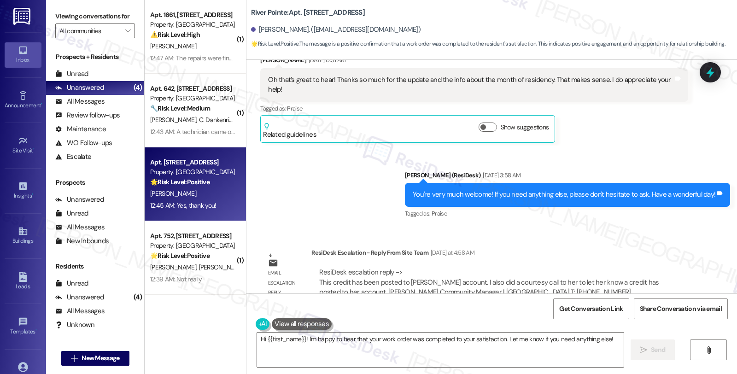
scroll to position [5694, 0]
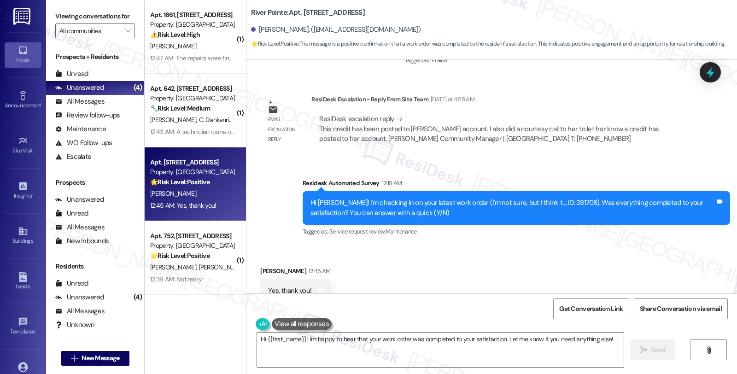
click at [469, 272] on div "Received via SMS Kaleigh Wyrick 12:45 AM Yes, thank you! Tags and notes Tagged …" at bounding box center [491, 284] width 490 height 78
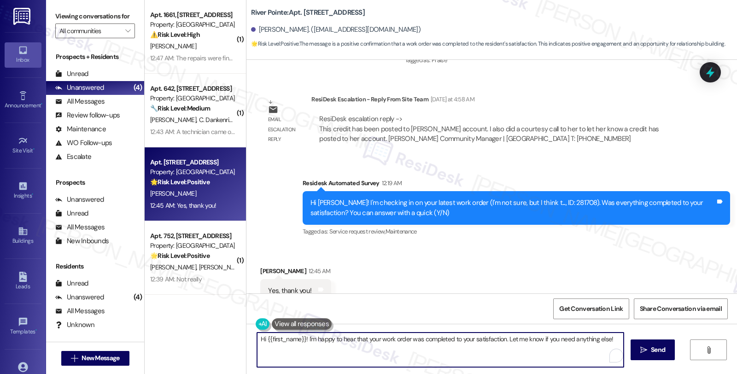
drag, startPoint x: 301, startPoint y: 338, endPoint x: 243, endPoint y: 338, distance: 57.5
click at [246, 338] on div "Hi {{first_name}}! I'm happy to hear that your work order was completed to your…" at bounding box center [491, 358] width 490 height 69
drag, startPoint x: 453, startPoint y: 339, endPoint x: 646, endPoint y: 339, distance: 193.8
click at [646, 339] on div "I'm happy to hear that your work order was completed to your satisfaction. Let …" at bounding box center [491, 358] width 490 height 69
paste textarea "We strive to make your experience here as smooth as possible, and your positive…"
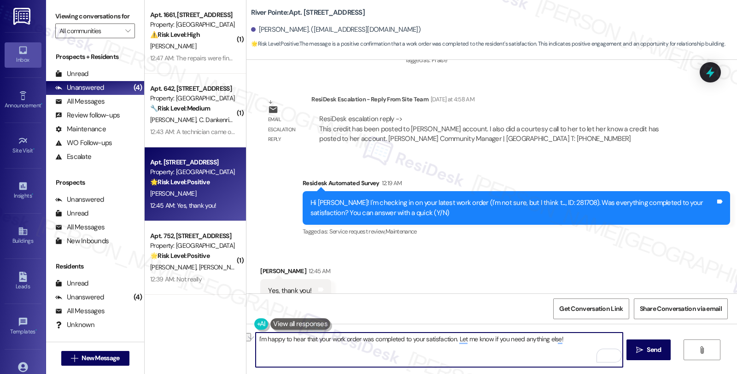
type textarea "I'm happy to hear that your work order was completed to your satisfaction. We s…"
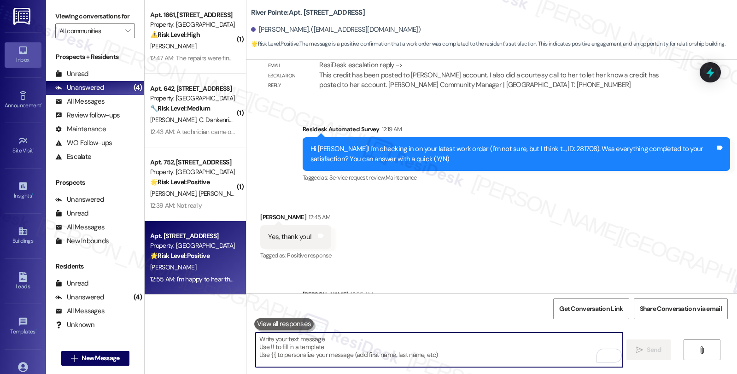
scroll to position [5798, 0]
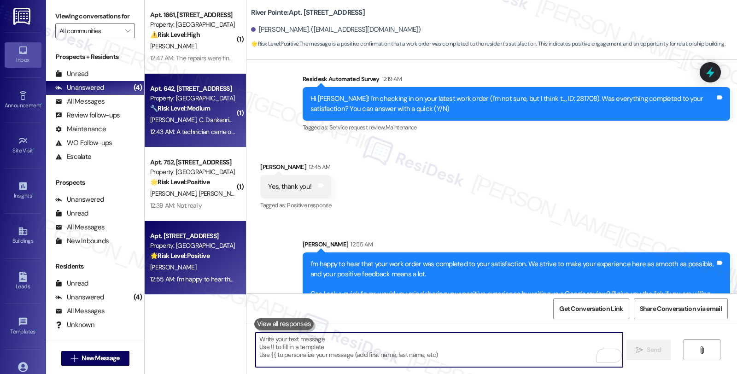
click at [215, 117] on span "C. Dankenring" at bounding box center [217, 120] width 37 height 8
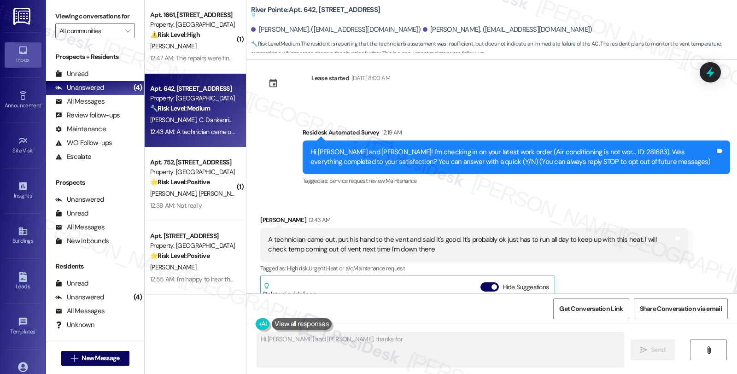
scroll to position [0, 0]
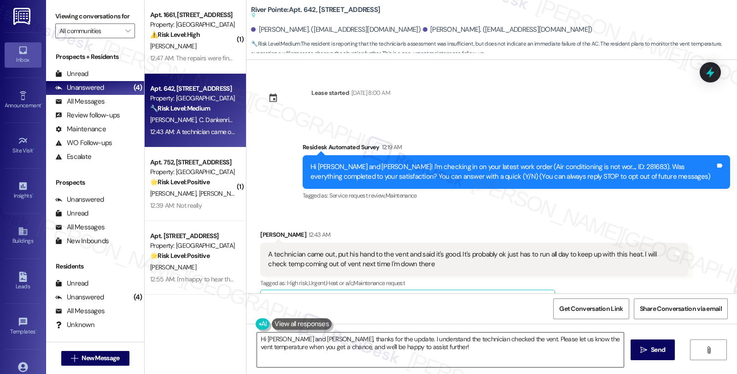
click at [436, 346] on textarea "Hi [PERSON_NAME] and [PERSON_NAME], thanks for the update. I understand the tec…" at bounding box center [440, 349] width 366 height 35
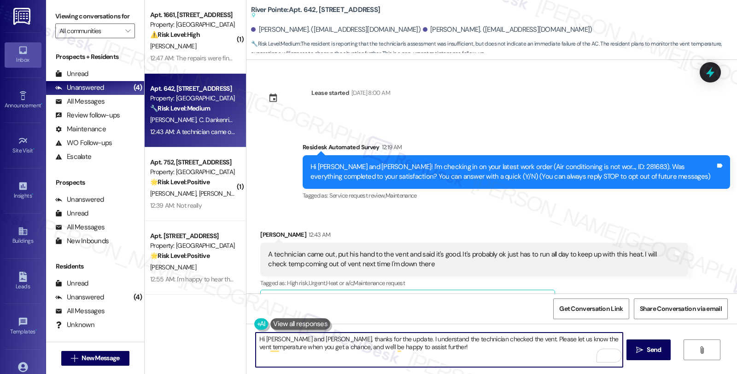
click at [267, 232] on div "Jarod Dankenbring 12:43 AM" at bounding box center [473, 236] width 427 height 13
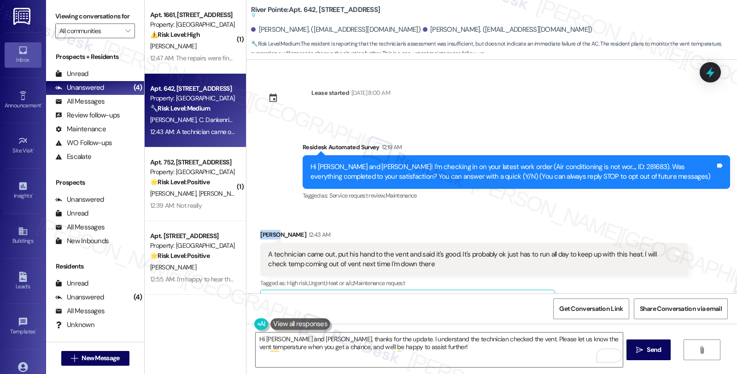
click at [267, 232] on div "Jarod Dankenbring 12:43 AM" at bounding box center [473, 236] width 427 height 13
copy div "Jarod"
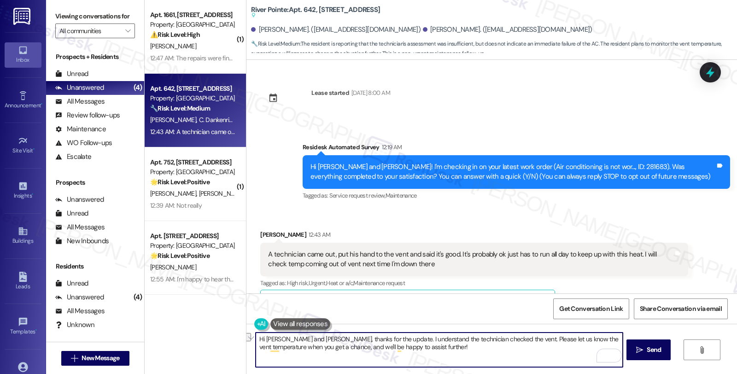
drag, startPoint x: 260, startPoint y: 337, endPoint x: 288, endPoint y: 337, distance: 28.5
click at [288, 337] on textarea "Hi [PERSON_NAME] and [PERSON_NAME], thanks for the update. I understand the tec…" at bounding box center [438, 349] width 366 height 35
type textarea "Hi [PERSON_NAME], thanks for the update. I understand the technician checked th…"
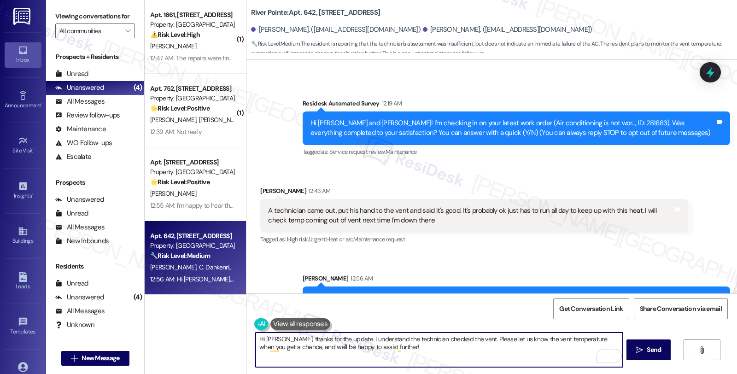
scroll to position [77, 0]
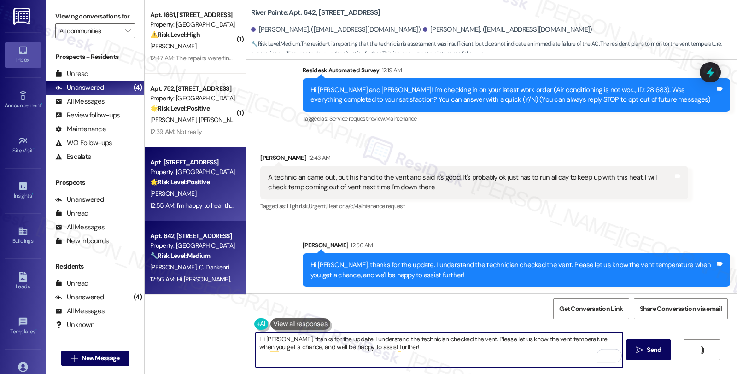
click at [203, 193] on div "[PERSON_NAME]" at bounding box center [192, 194] width 87 height 12
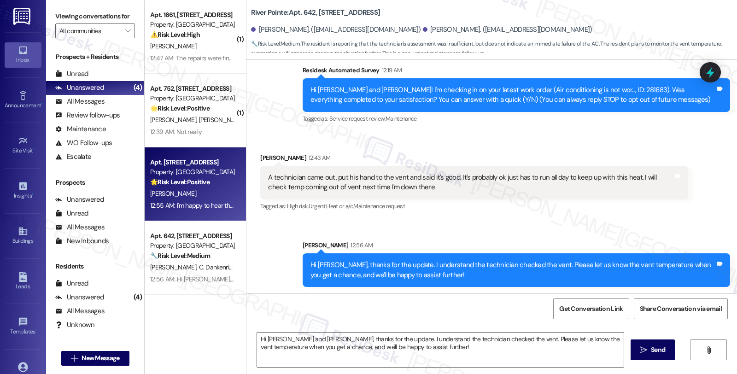
type textarea "Fetching suggested responses. Please feel free to read through the conversation…"
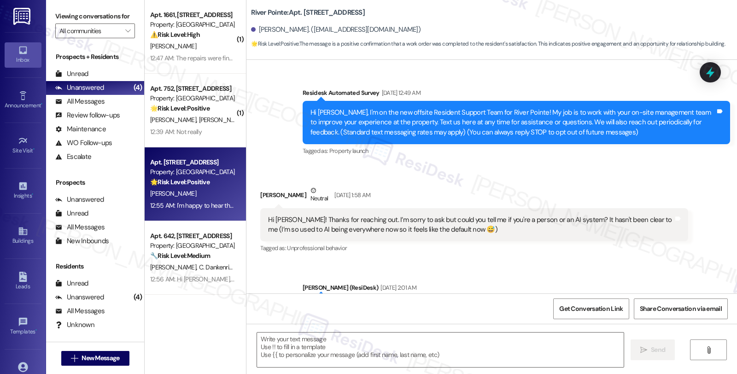
type textarea "Fetching suggested responses. Please feel free to read through the conversation…"
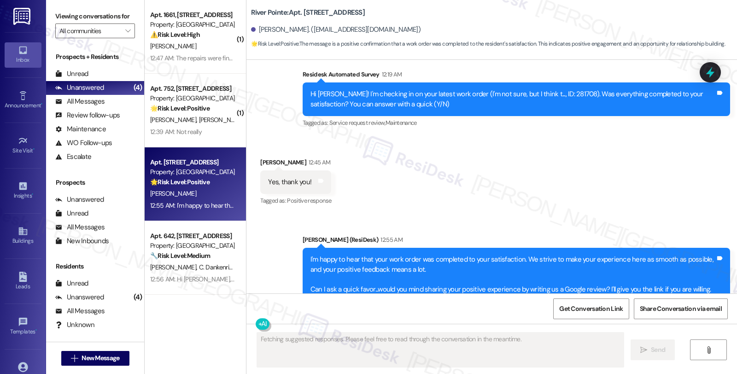
scroll to position [5811, 0]
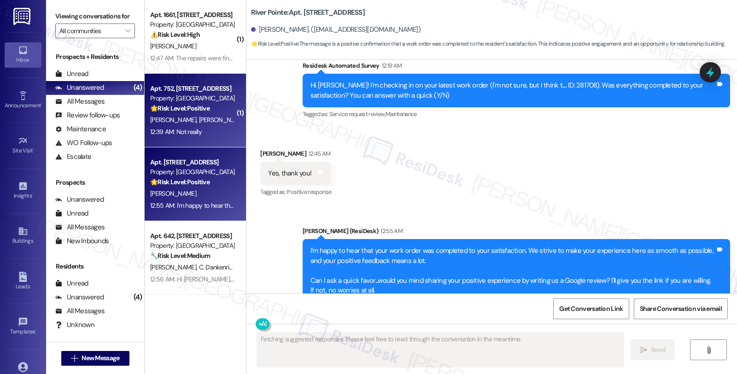
click at [232, 94] on div "Apt. 752, [STREET_ADDRESS] Property: River Pointe 🌟 Risk Level: Positive The me…" at bounding box center [195, 111] width 101 height 74
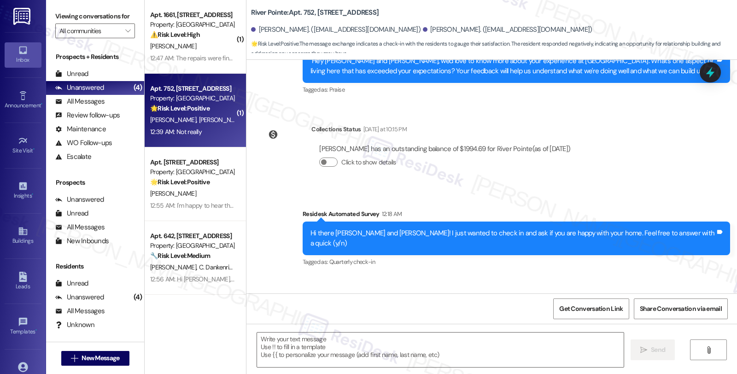
scroll to position [360, 0]
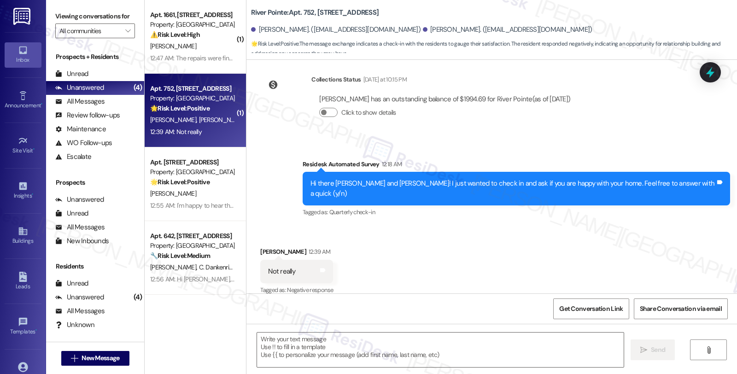
type textarea "Fetching suggested responses. Please feel free to read through the conversation…"
click at [441, 184] on div "Hi there [PERSON_NAME] and [PERSON_NAME]! I just wanted to check in and ask if …" at bounding box center [512, 189] width 405 height 20
click at [344, 348] on textarea at bounding box center [440, 349] width 366 height 35
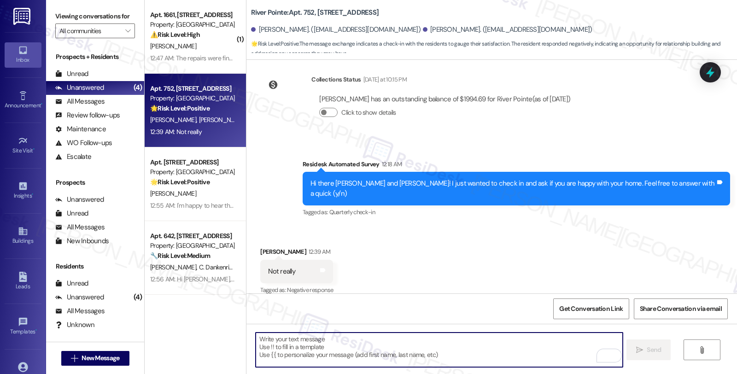
click at [296, 351] on textarea "To enrich screen reader interactions, please activate Accessibility in Grammarl…" at bounding box center [438, 349] width 366 height 35
click at [260, 247] on div "[PERSON_NAME] 12:39 AM" at bounding box center [296, 253] width 73 height 13
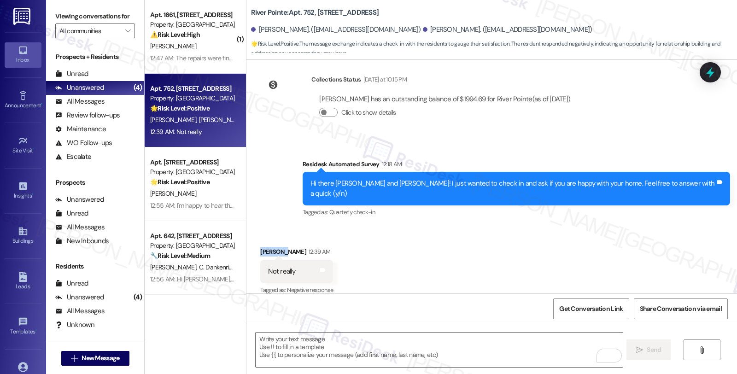
click at [260, 247] on div "[PERSON_NAME] 12:39 AM" at bounding box center [296, 253] width 73 height 13
copy div "[PERSON_NAME]"
click at [273, 346] on textarea "To enrich screen reader interactions, please activate Accessibility in Grammarl…" at bounding box center [438, 349] width 366 height 35
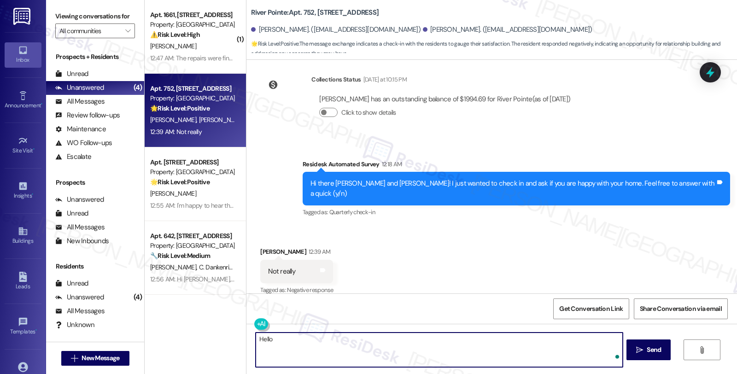
paste textarea "[PERSON_NAME]"
paste textarea "Hi, I'm sorry to hear you're not happy with your home. We're here to help impro…"
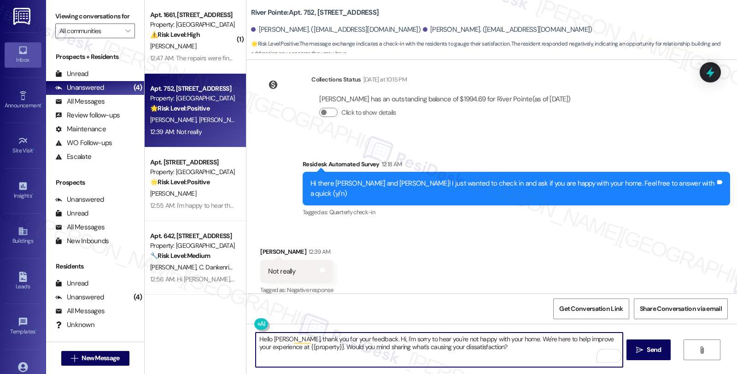
click at [368, 339] on textarea "Hello [PERSON_NAME], thank you for your feedback. Hi, I'm sorry to hear you're …" at bounding box center [438, 349] width 366 height 35
click at [480, 341] on textarea "Hello [PERSON_NAME], thank you for your feedback. I'm sorry to hear you're not …" at bounding box center [438, 349] width 366 height 35
click at [347, 339] on textarea "Hello [PERSON_NAME], thank you for your feedback. We're here to help improve yo…" at bounding box center [438, 349] width 366 height 35
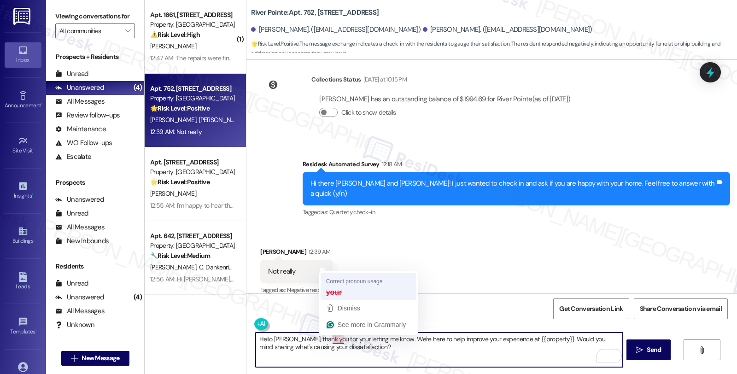
type textarea "Hello [PERSON_NAME], thank you for letting me know. We're here to help improve …"
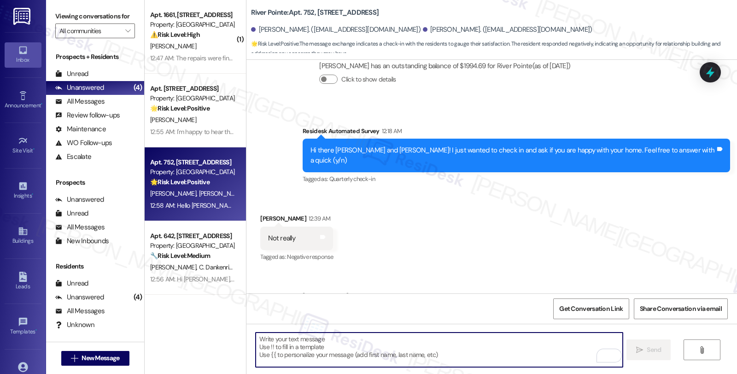
scroll to position [435, 0]
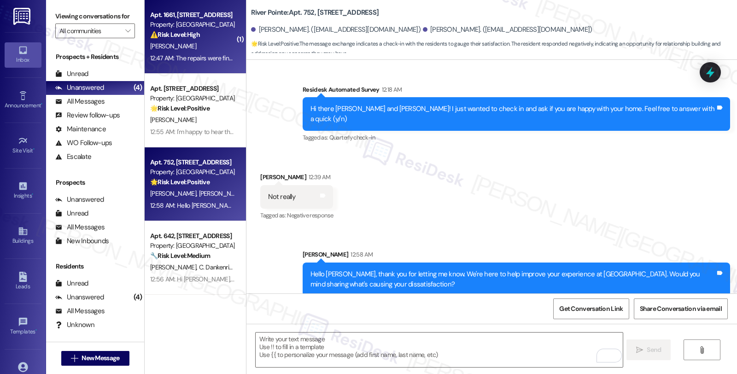
click at [198, 29] on div "Property: [GEOGRAPHIC_DATA]" at bounding box center [192, 25] width 85 height 10
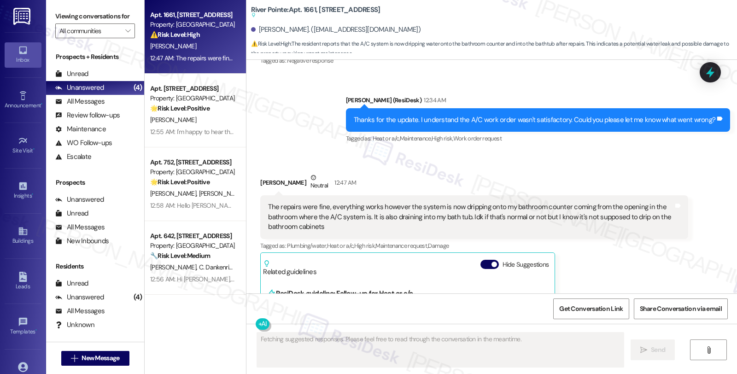
scroll to position [3293, 0]
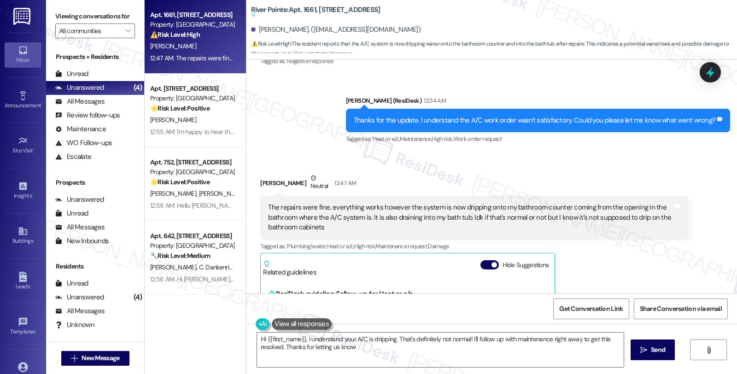
type textarea "Hi {{first_name}}, I understand your A/C is dripping. That's definitely not nor…"
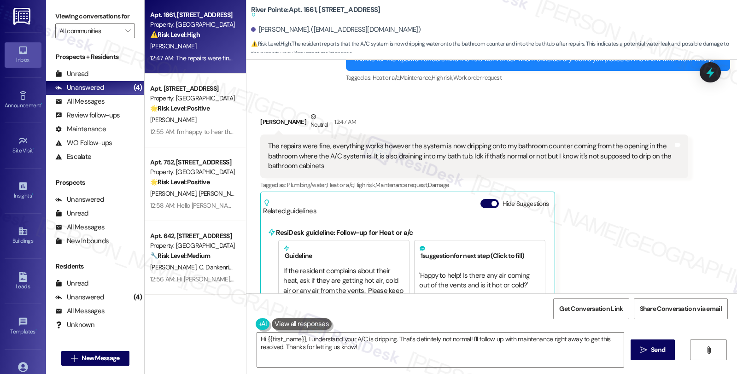
scroll to position [3395, 0]
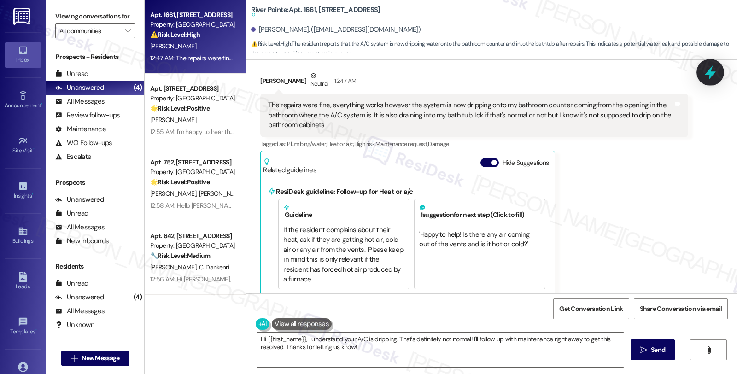
click at [700, 72] on div at bounding box center [710, 72] width 28 height 26
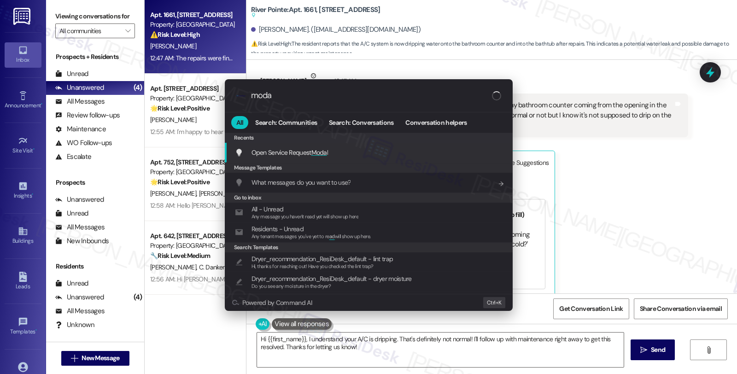
type input "modal"
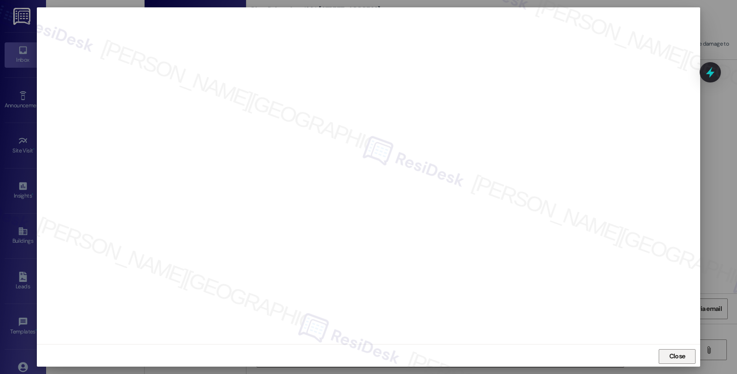
click at [674, 356] on span "Close" at bounding box center [677, 356] width 16 height 10
